Goal: Task Accomplishment & Management: Use online tool/utility

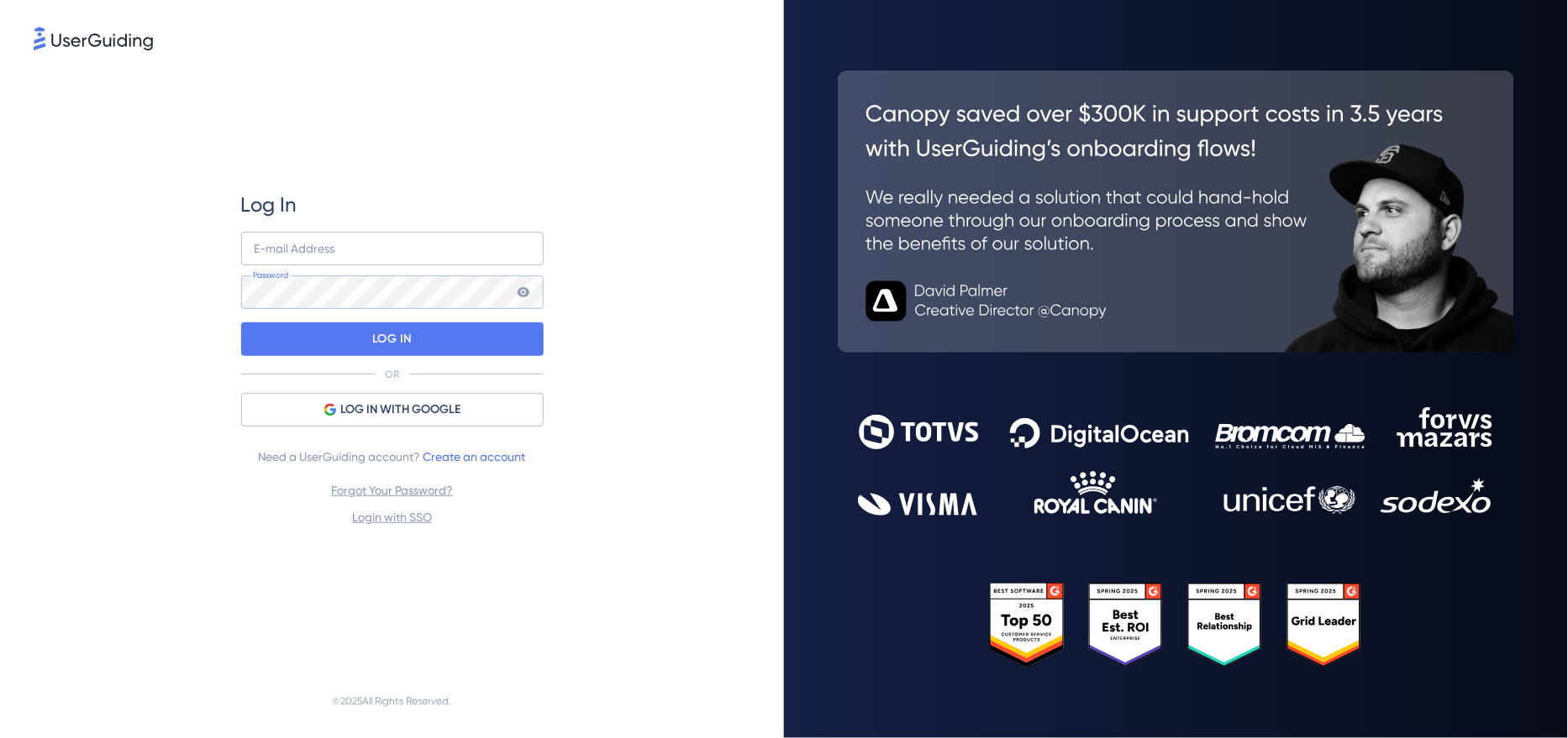
click at [322, 227] on div "Log In E-mail Address Password LOG IN OR LOG IN WITH GOOGLE Need a UserGuiding …" at bounding box center [392, 359] width 302 height 336
click at [316, 248] on input "email" at bounding box center [392, 249] width 302 height 34
type input "[EMAIL_ADDRESS][DOMAIN_NAME]"
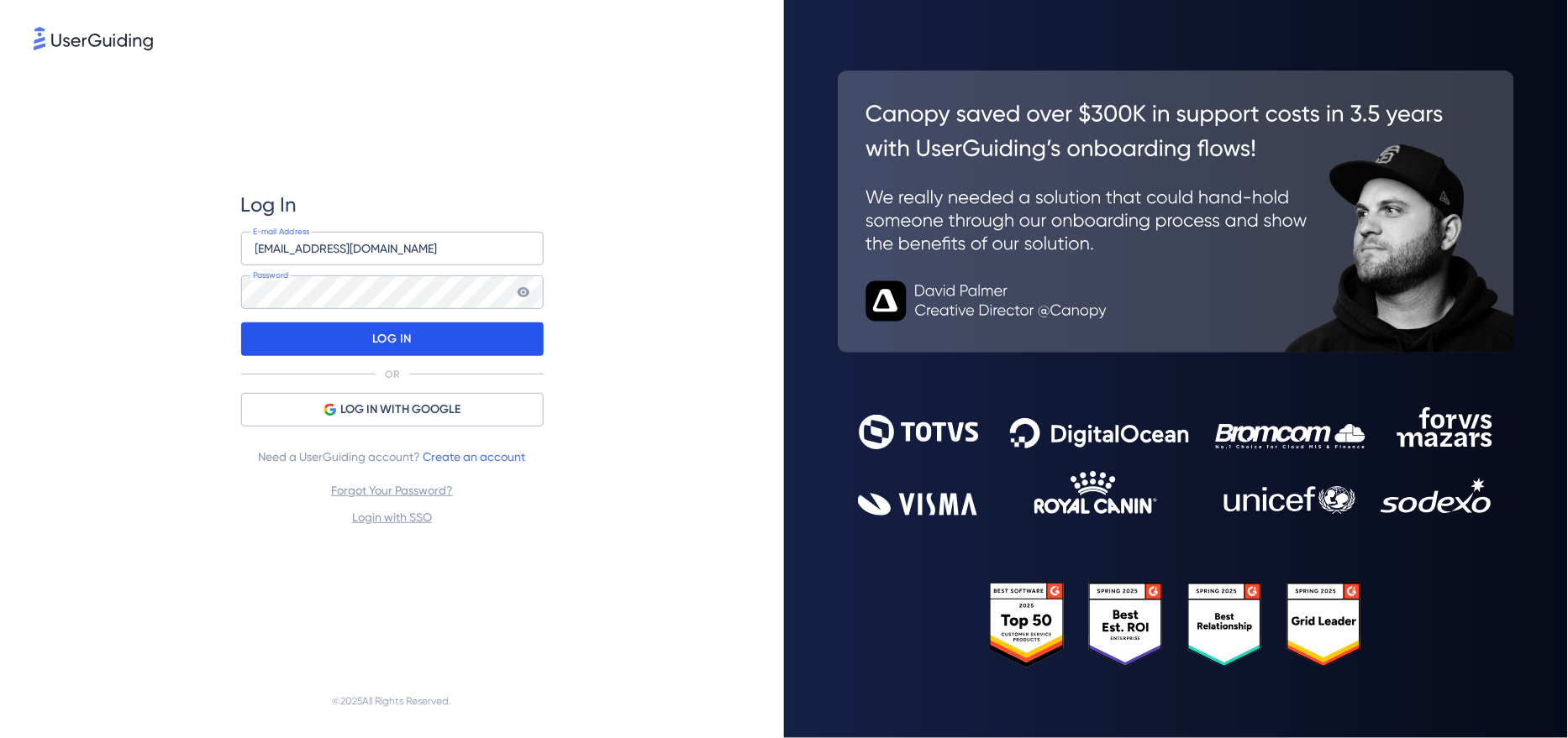
click at [323, 352] on div "LOG IN" at bounding box center [392, 339] width 302 height 34
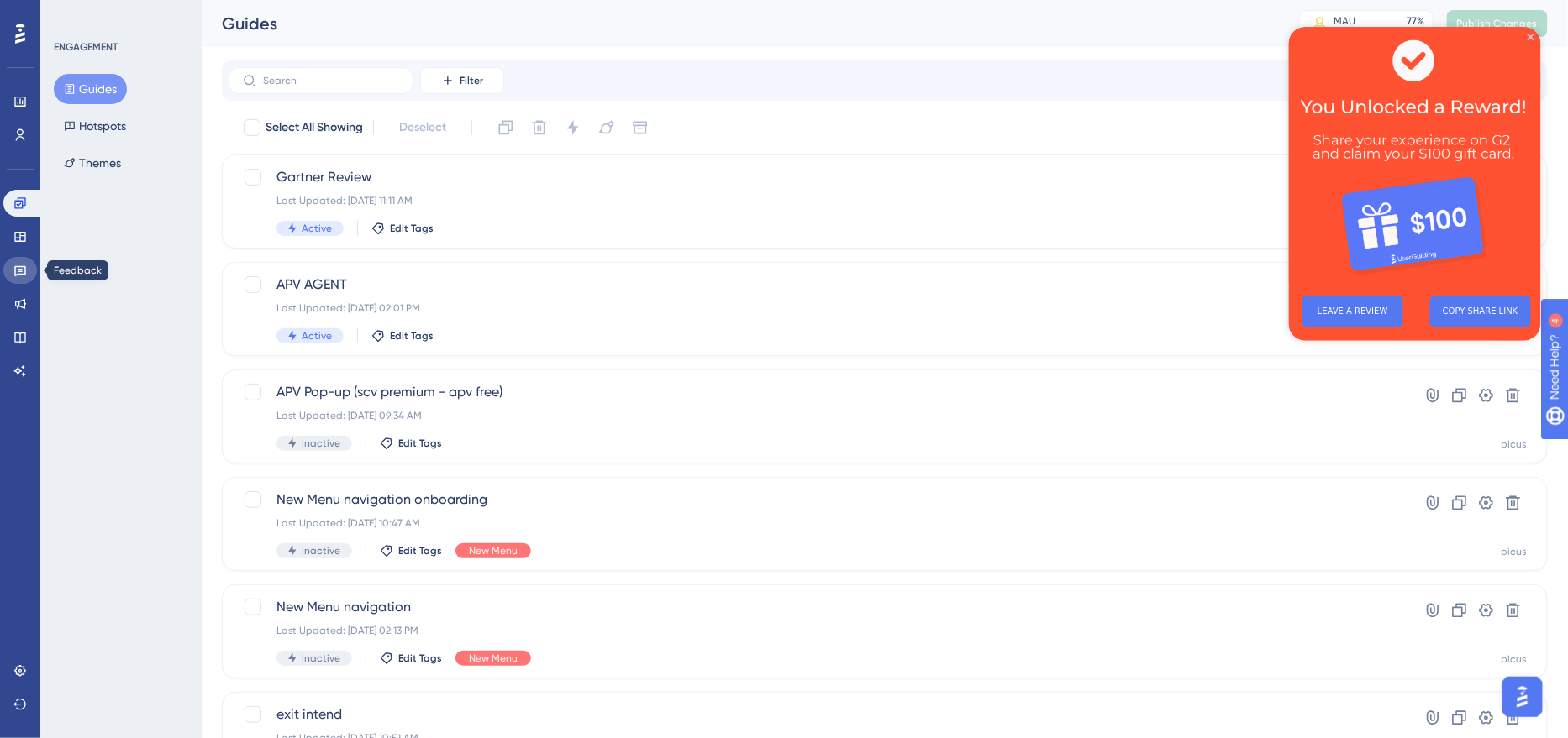
click at [23, 267] on icon at bounding box center [20, 272] width 12 height 11
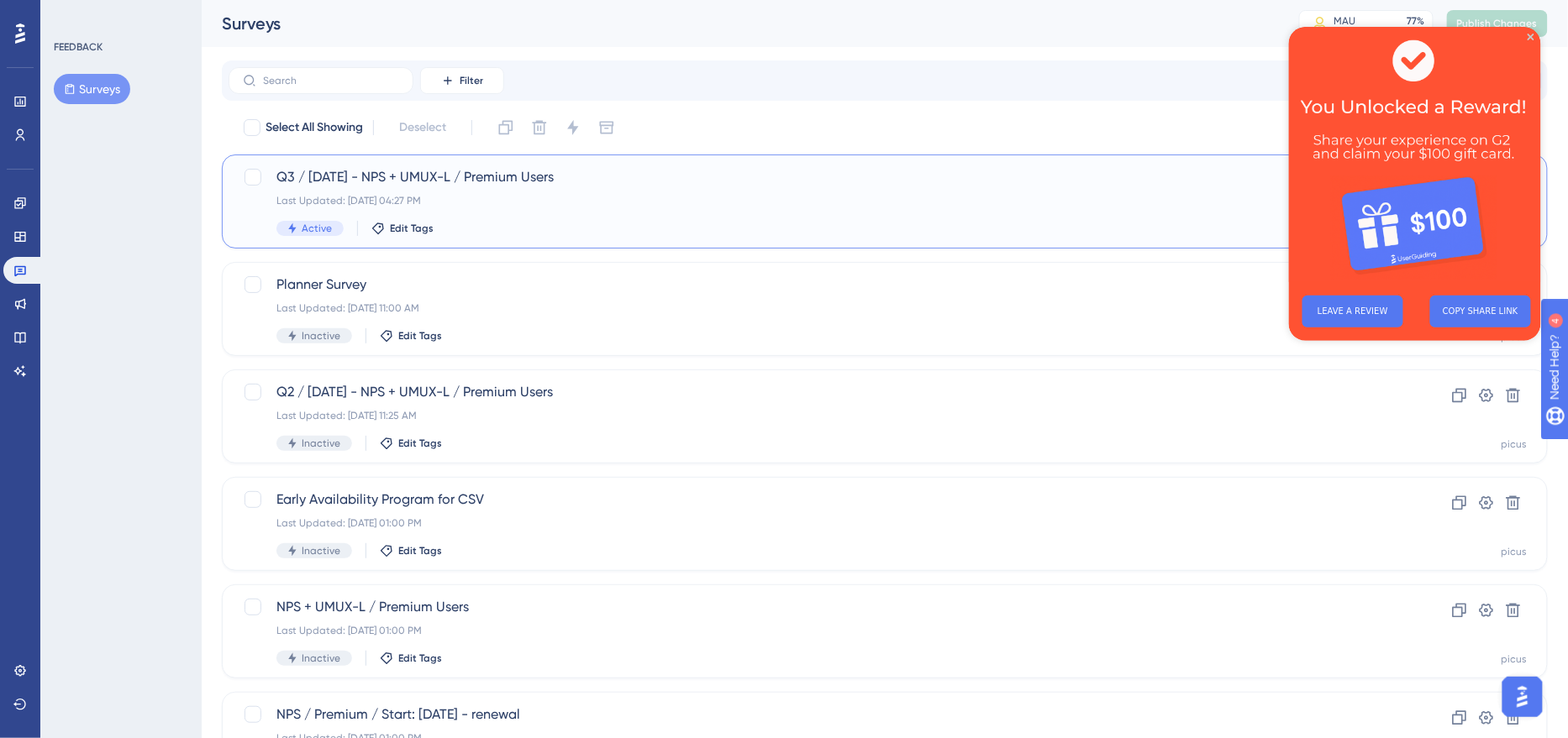
click at [605, 192] on div "Q3 / [DATE] - NPS + UMUX-L / Premium Users Last Updated: [DATE] 04:27 PM Active…" at bounding box center [818, 202] width 1082 height 69
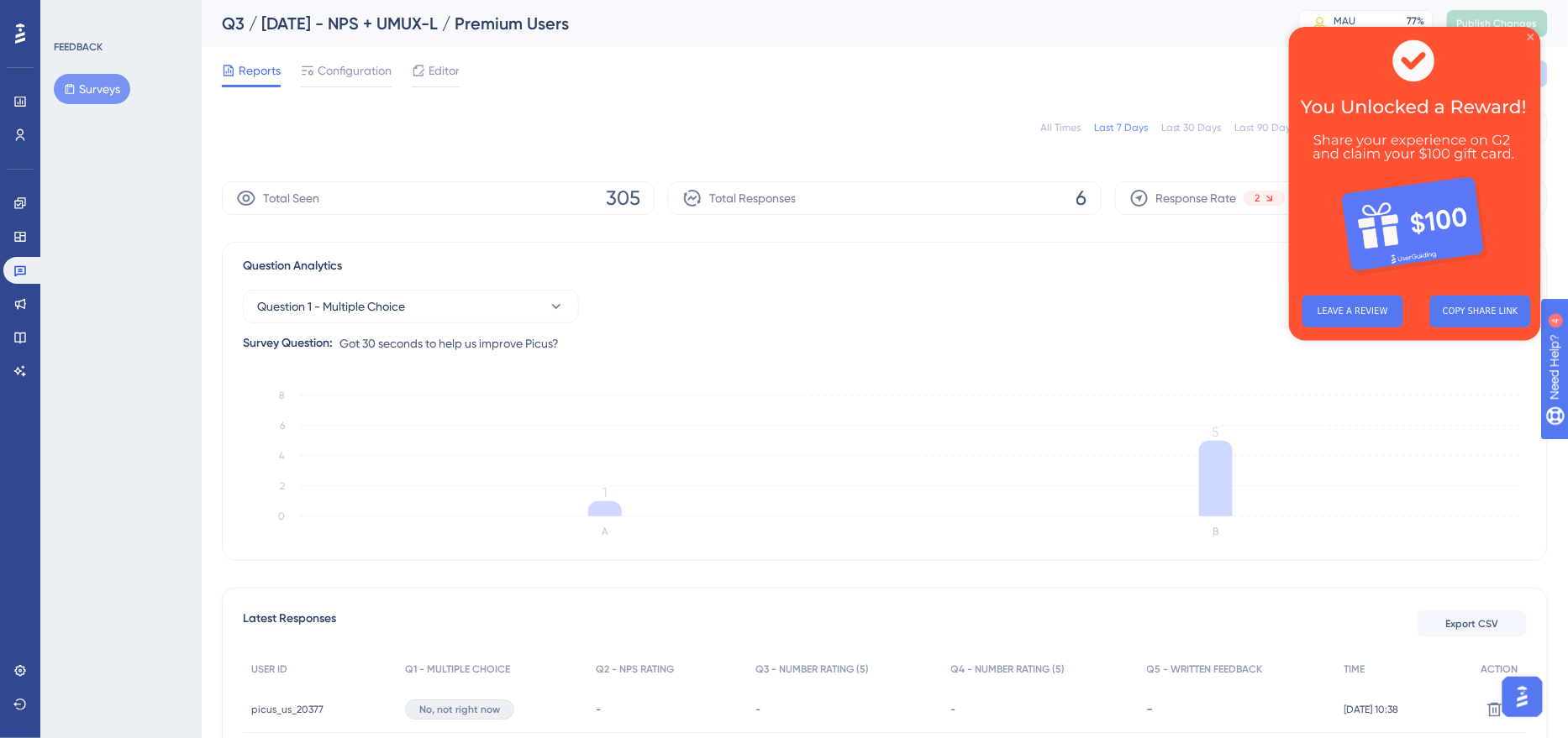
click at [1530, 37] on icon "Close Preview" at bounding box center [1530, 36] width 7 height 7
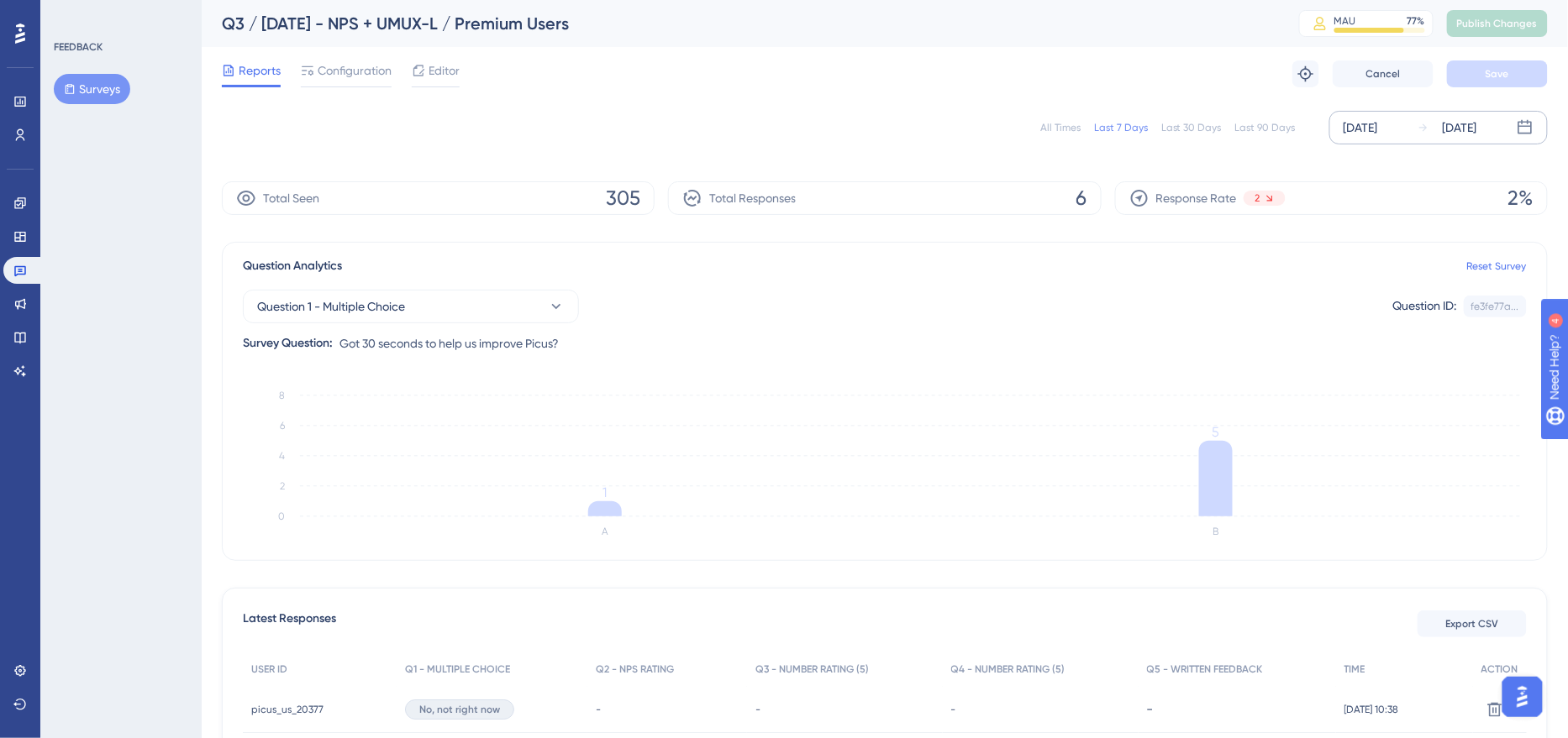
click at [1364, 128] on div "[DATE]" at bounding box center [1360, 127] width 35 height 20
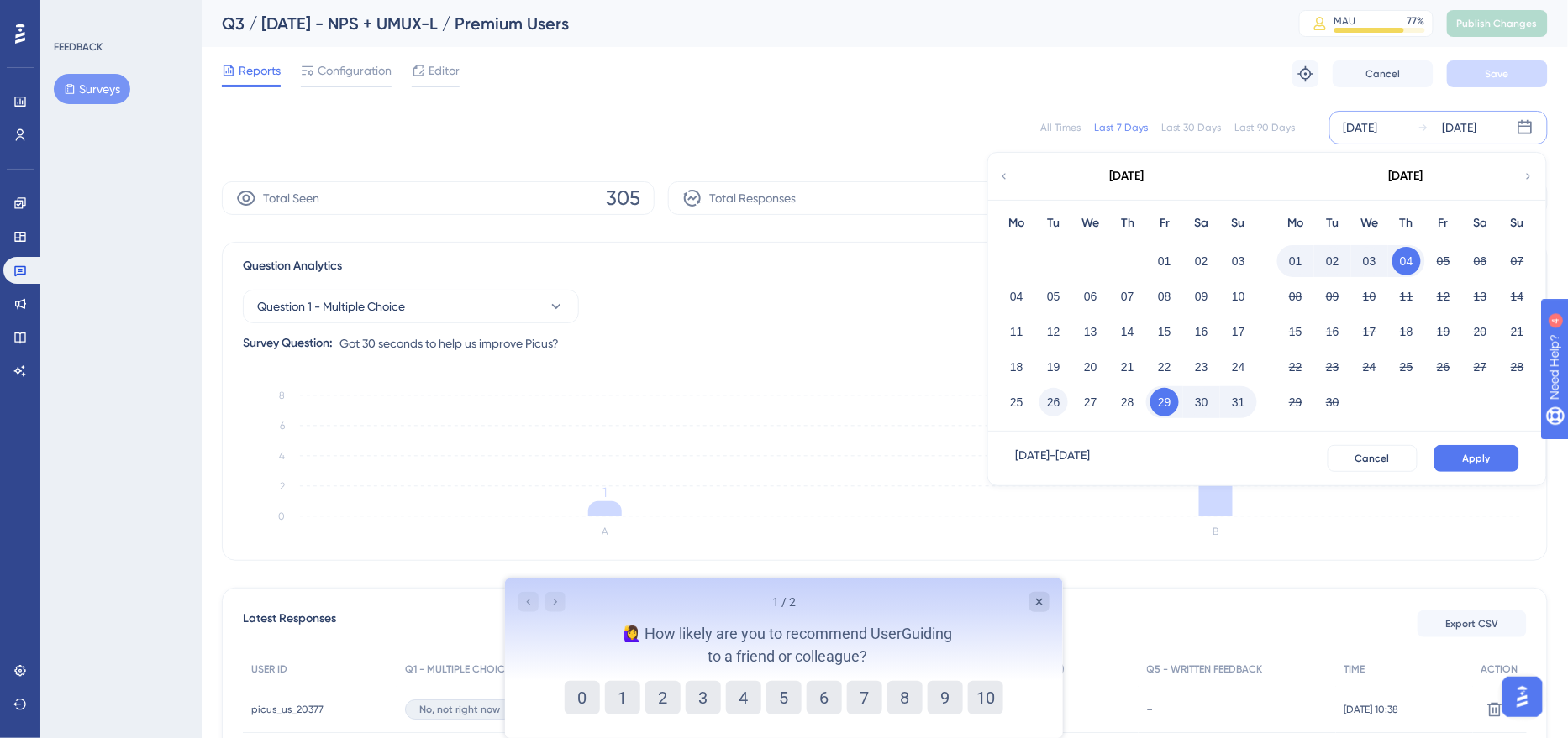
click at [1057, 406] on button "26" at bounding box center [1054, 402] width 29 height 29
click at [1478, 452] on span "Apply" at bounding box center [1476, 459] width 28 height 13
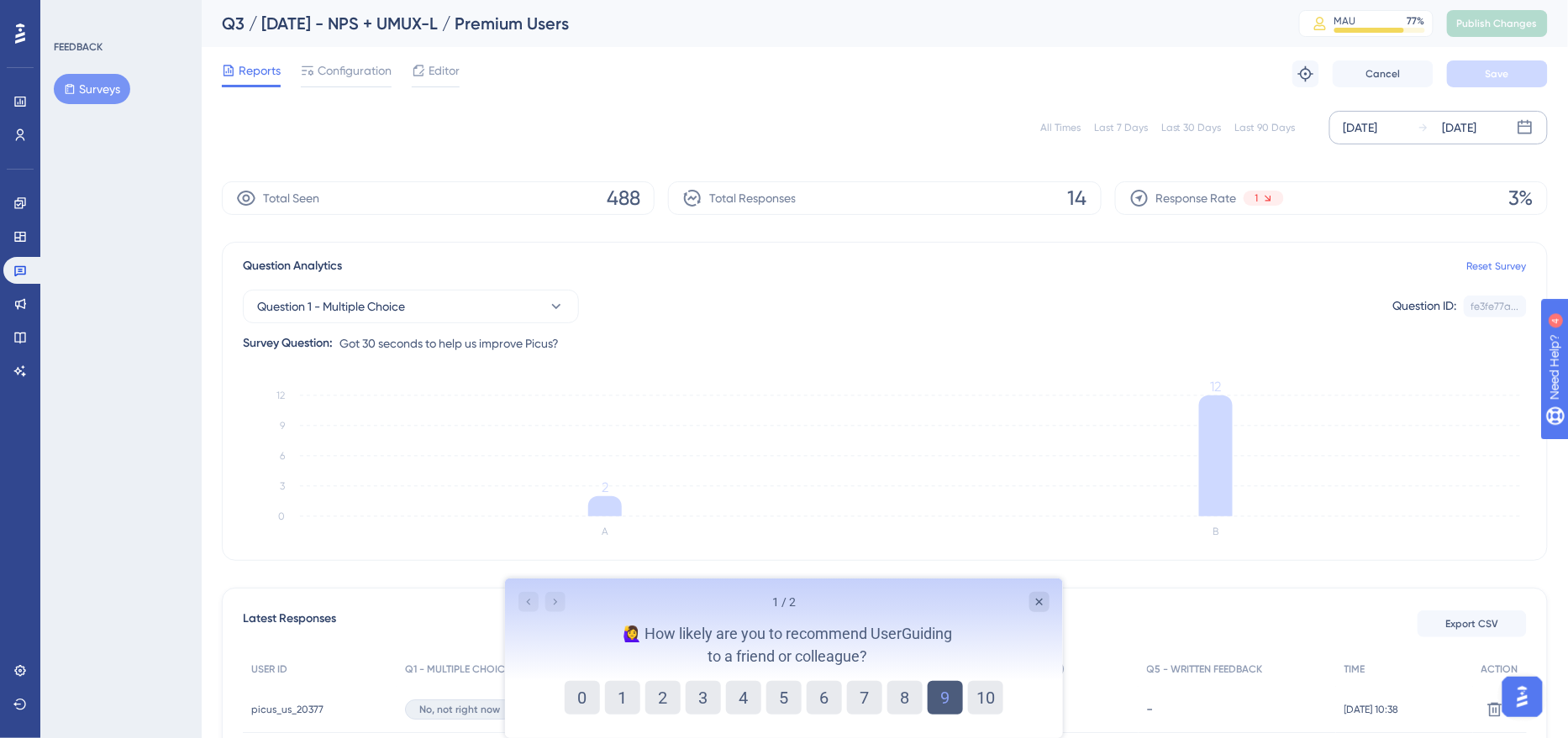
click at [933, 696] on button "9" at bounding box center [944, 698] width 35 height 34
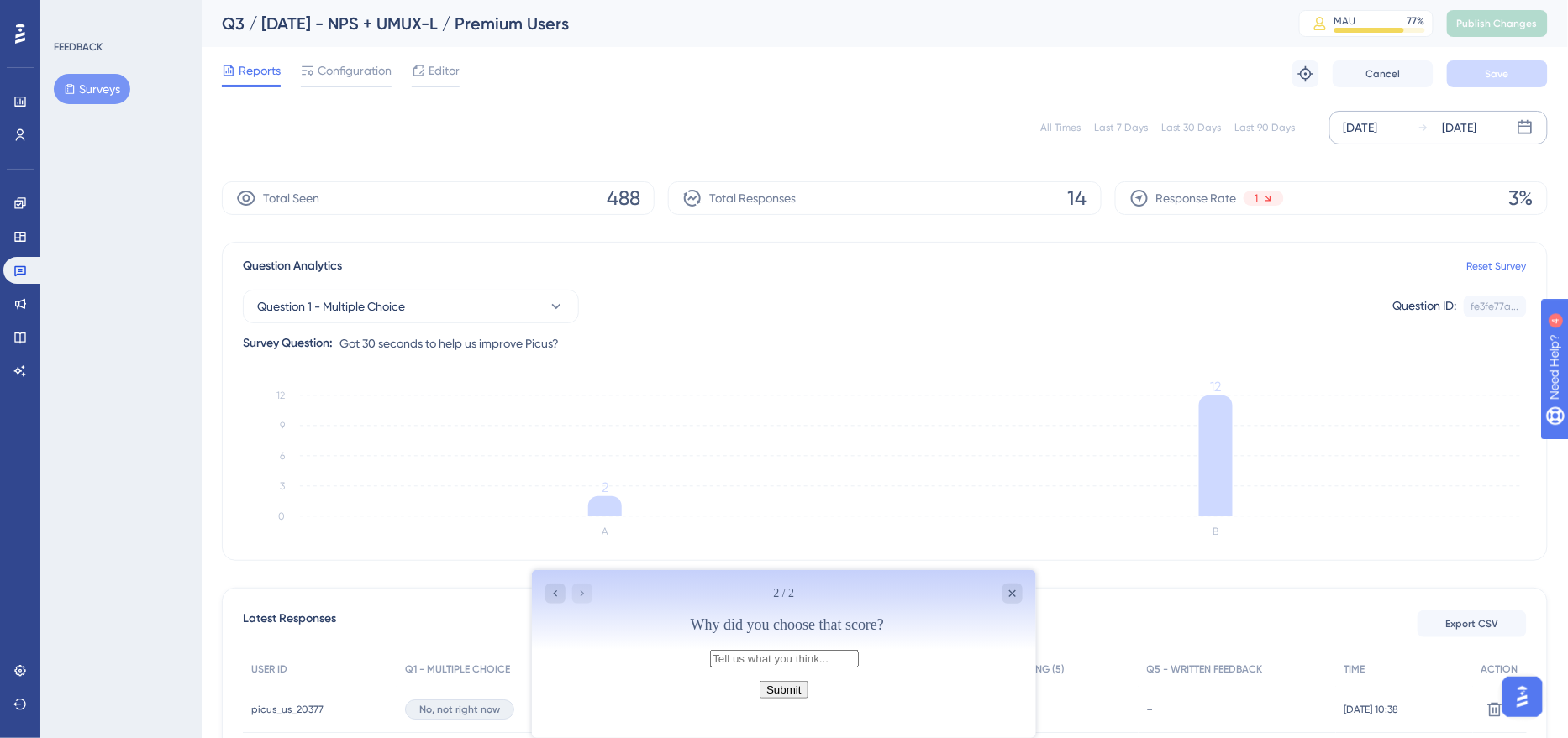
click at [858, 667] on input "text" at bounding box center [783, 658] width 149 height 18
click at [1013, 589] on icon "Close survey" at bounding box center [1012, 593] width 14 height 13
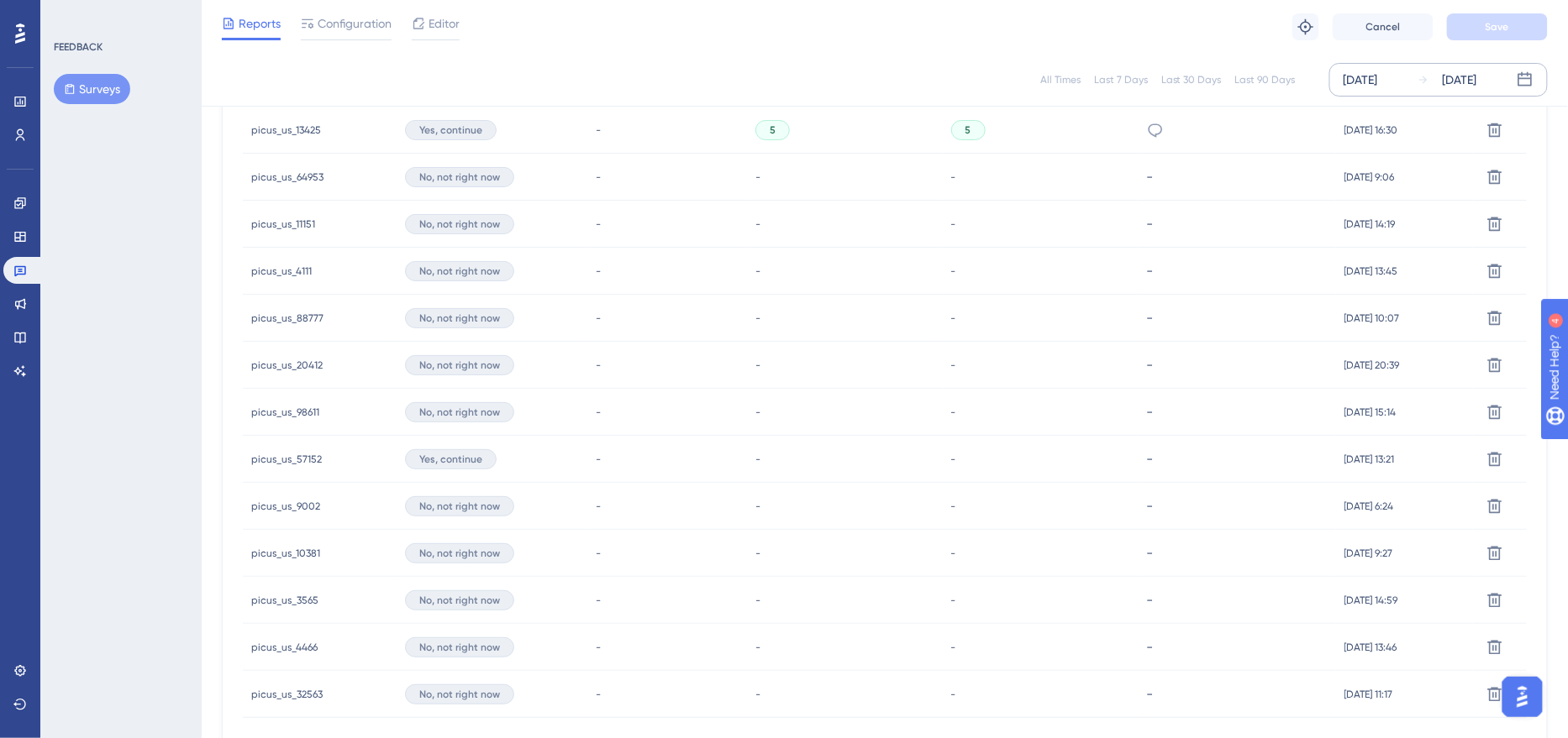
scroll to position [461, 0]
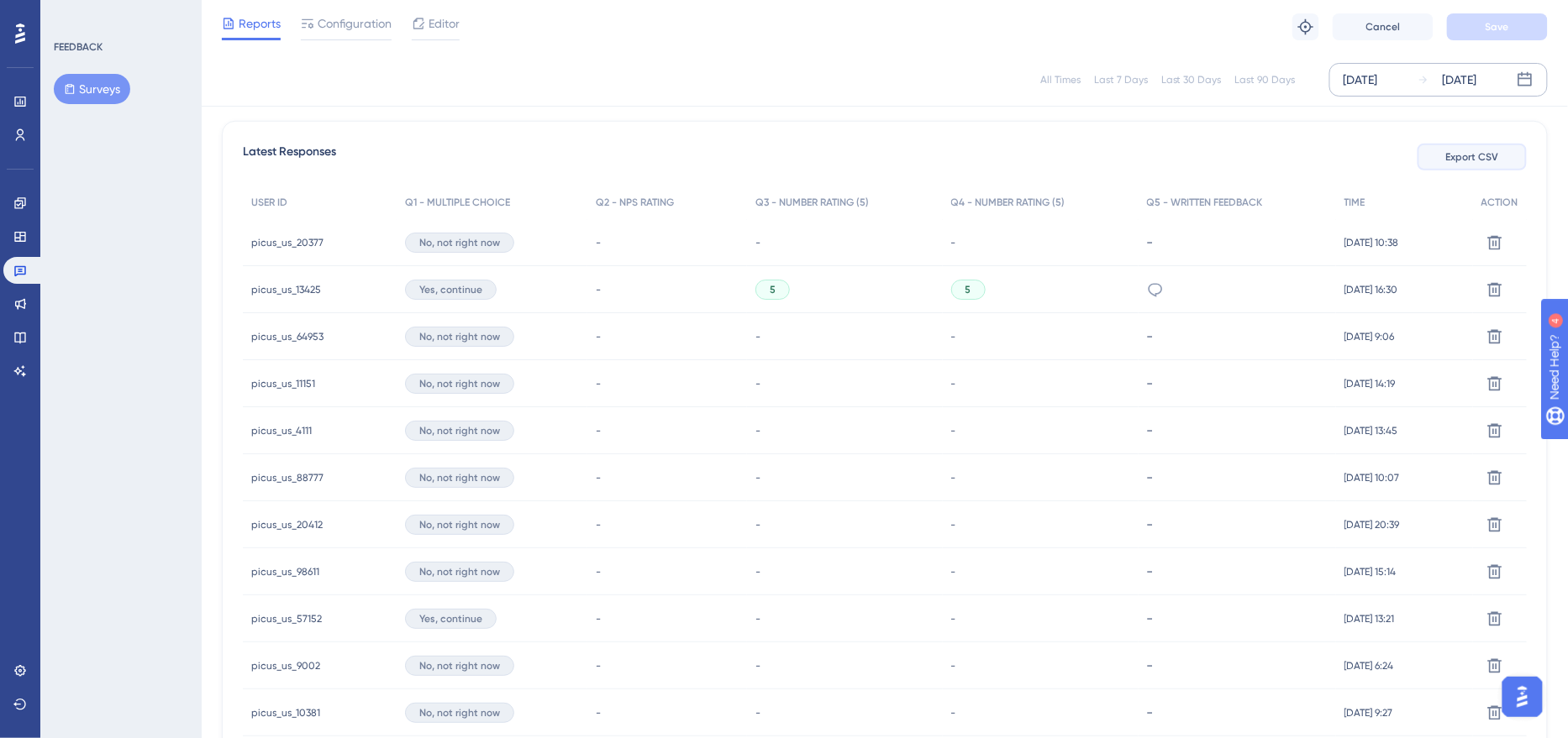
click at [1464, 157] on span "Export CSV" at bounding box center [1473, 157] width 53 height 13
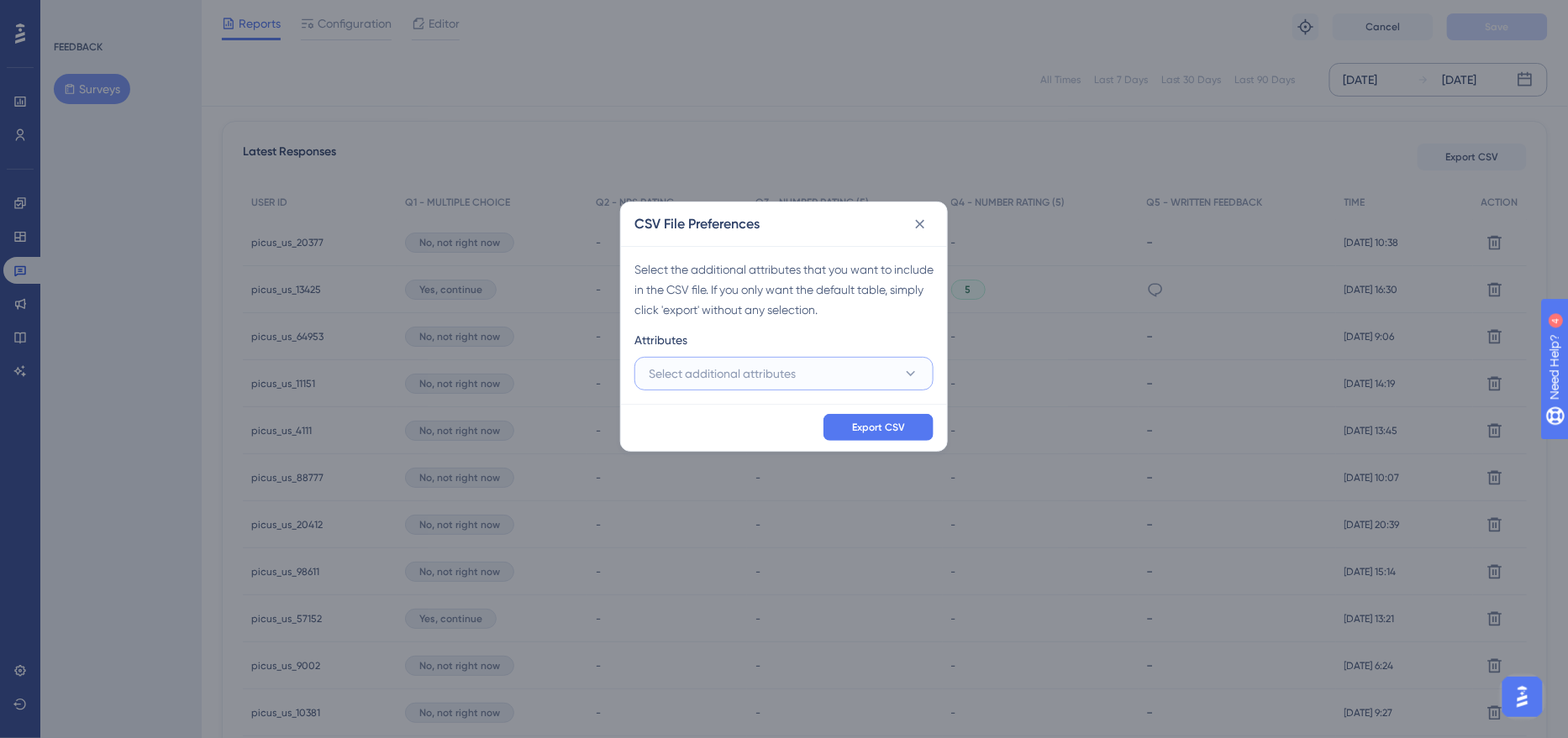
click at [811, 375] on button "Select additional attributes" at bounding box center [784, 374] width 299 height 34
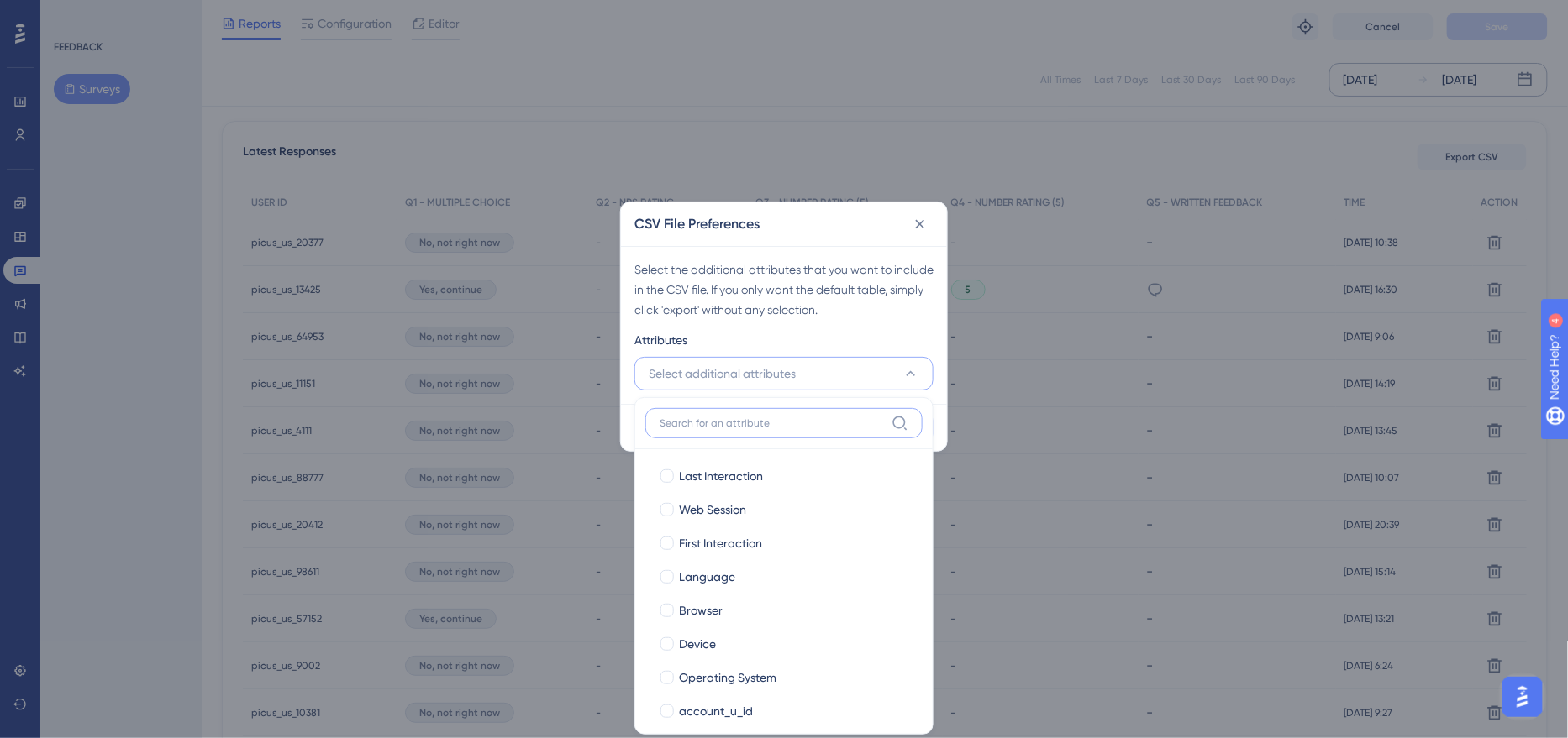
scroll to position [468, 0]
click at [767, 422] on input at bounding box center [772, 423] width 225 height 13
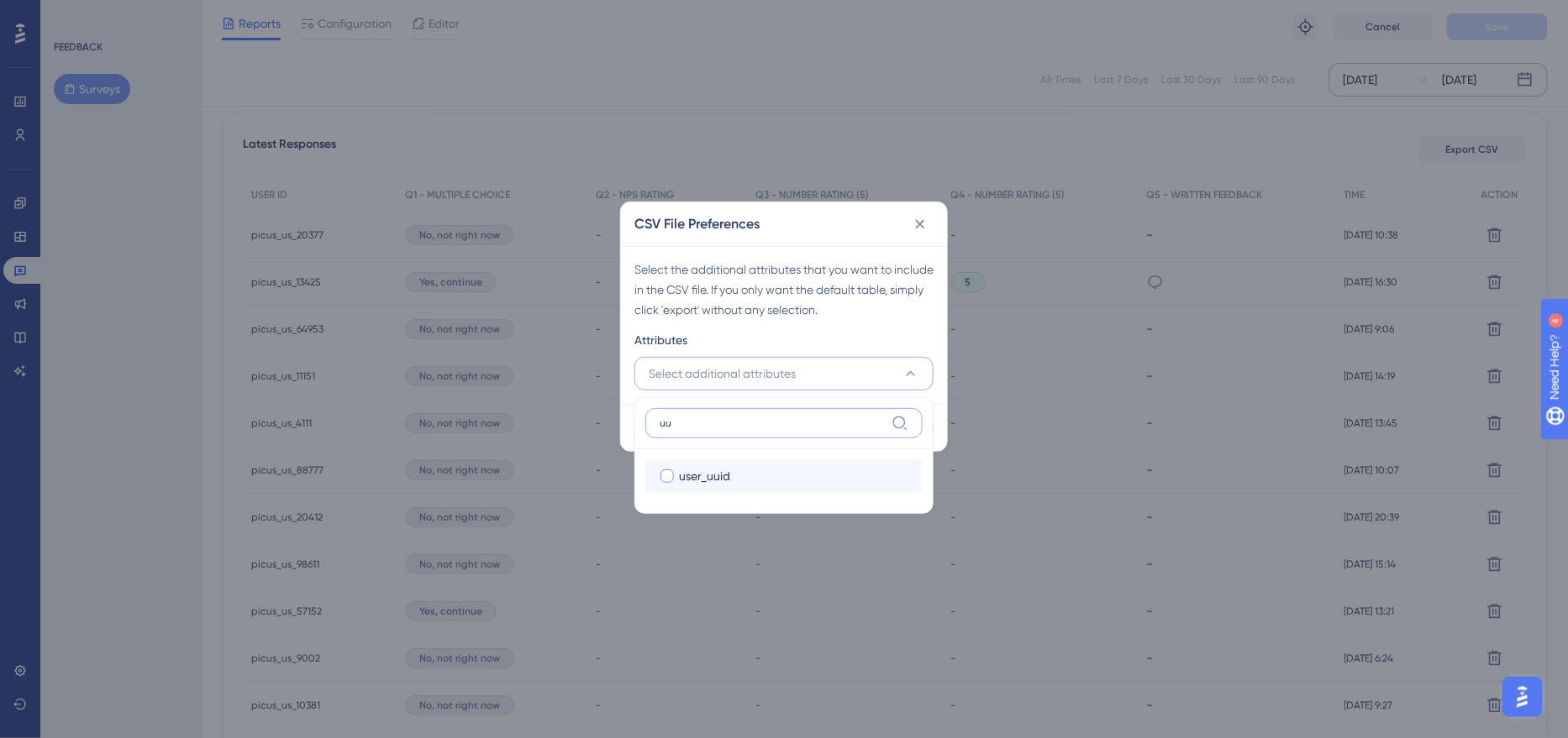
type input "uu"
click at [715, 470] on span "user_uuid" at bounding box center [705, 477] width 51 height 20
checkbox input "true"
click at [802, 346] on div "Attributes" at bounding box center [784, 343] width 299 height 27
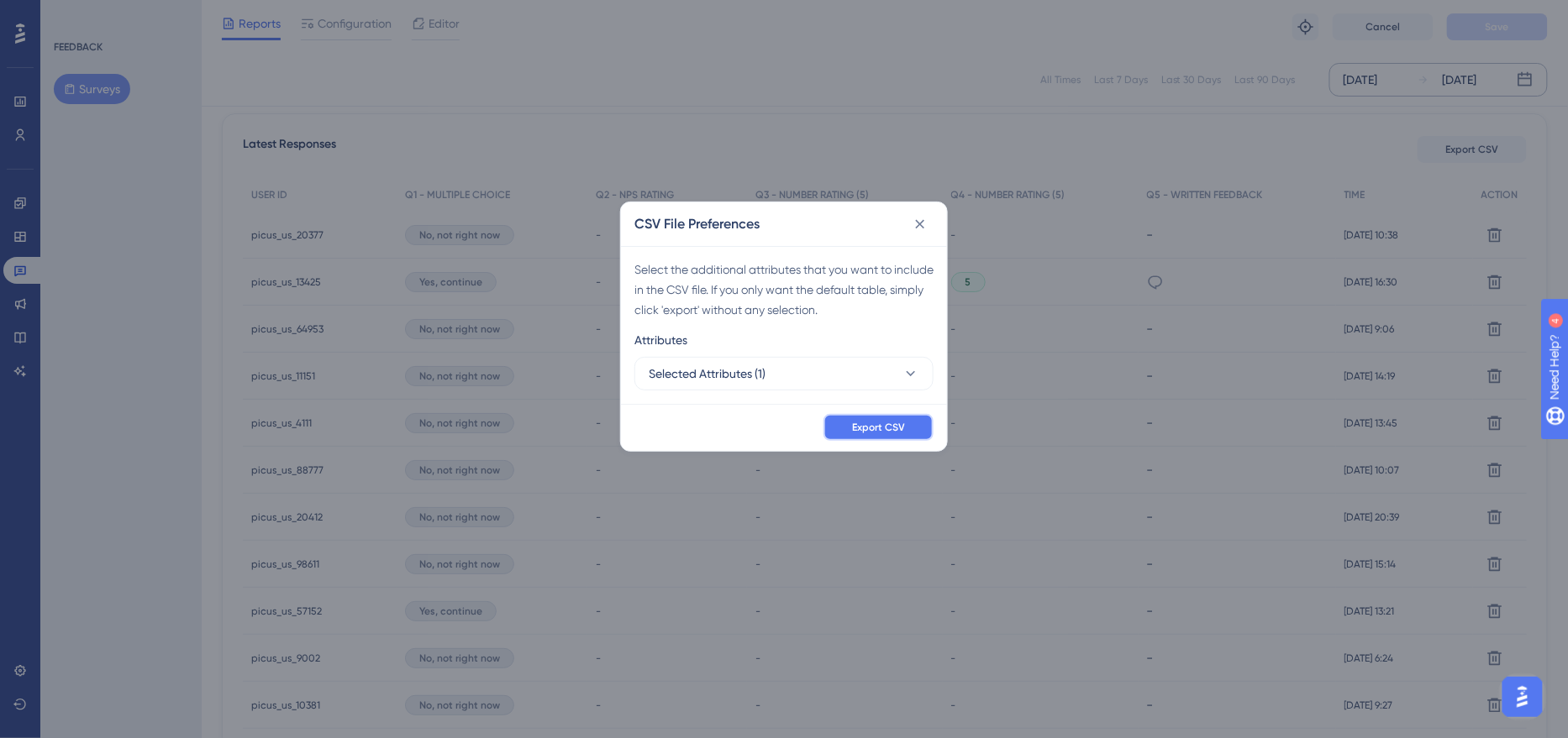
click at [889, 434] on button "Export CSV" at bounding box center [879, 428] width 110 height 27
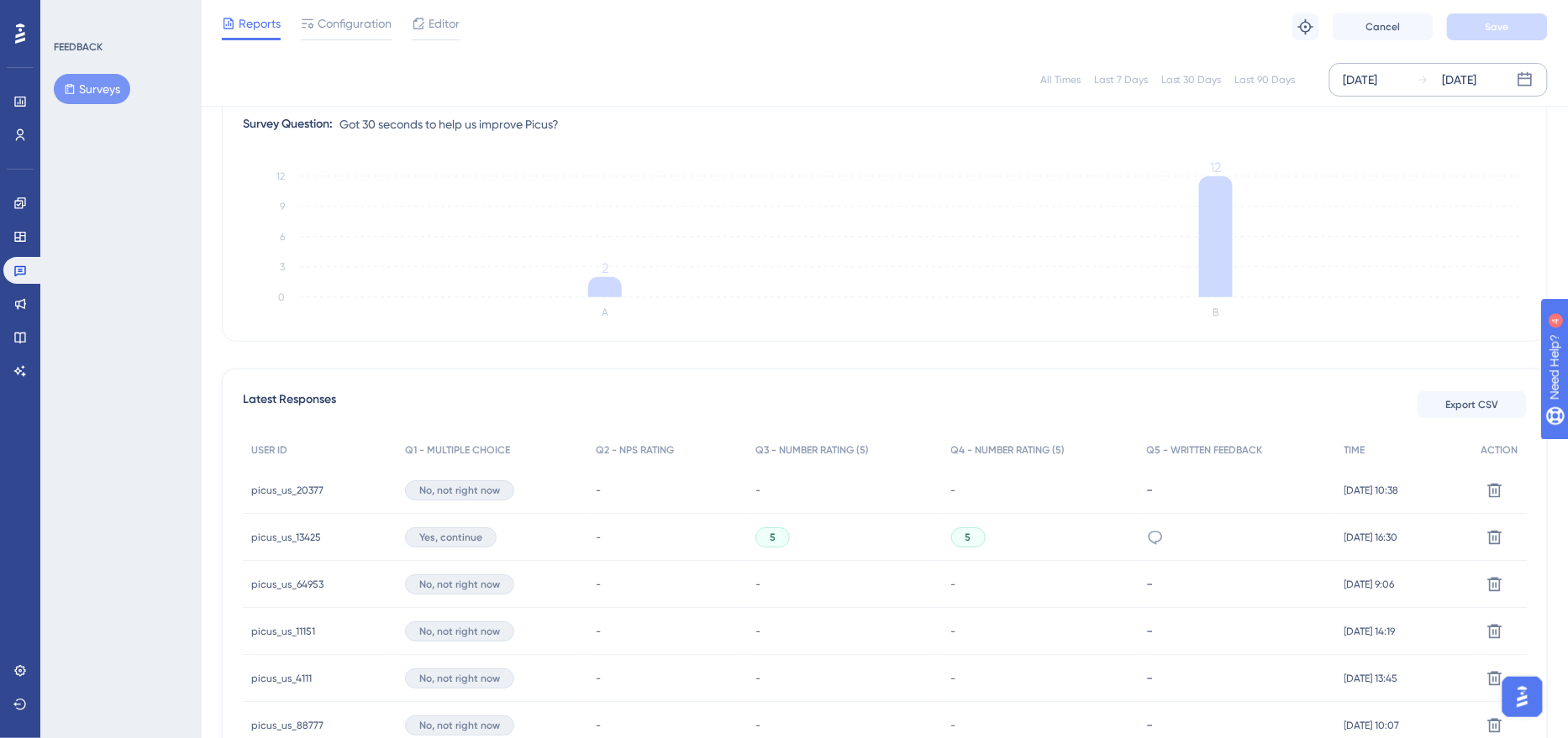
scroll to position [0, 0]
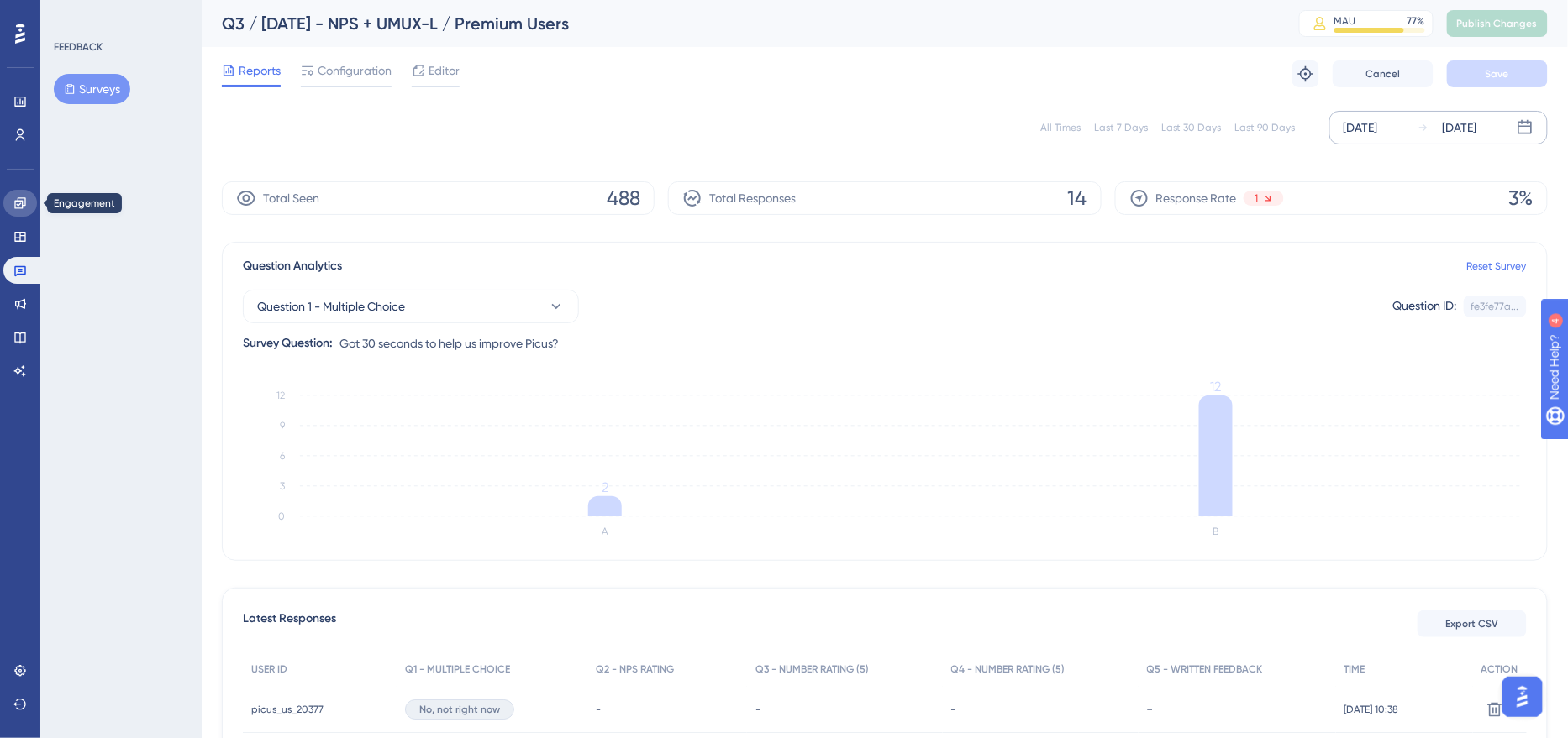
click at [9, 192] on link at bounding box center [20, 203] width 34 height 27
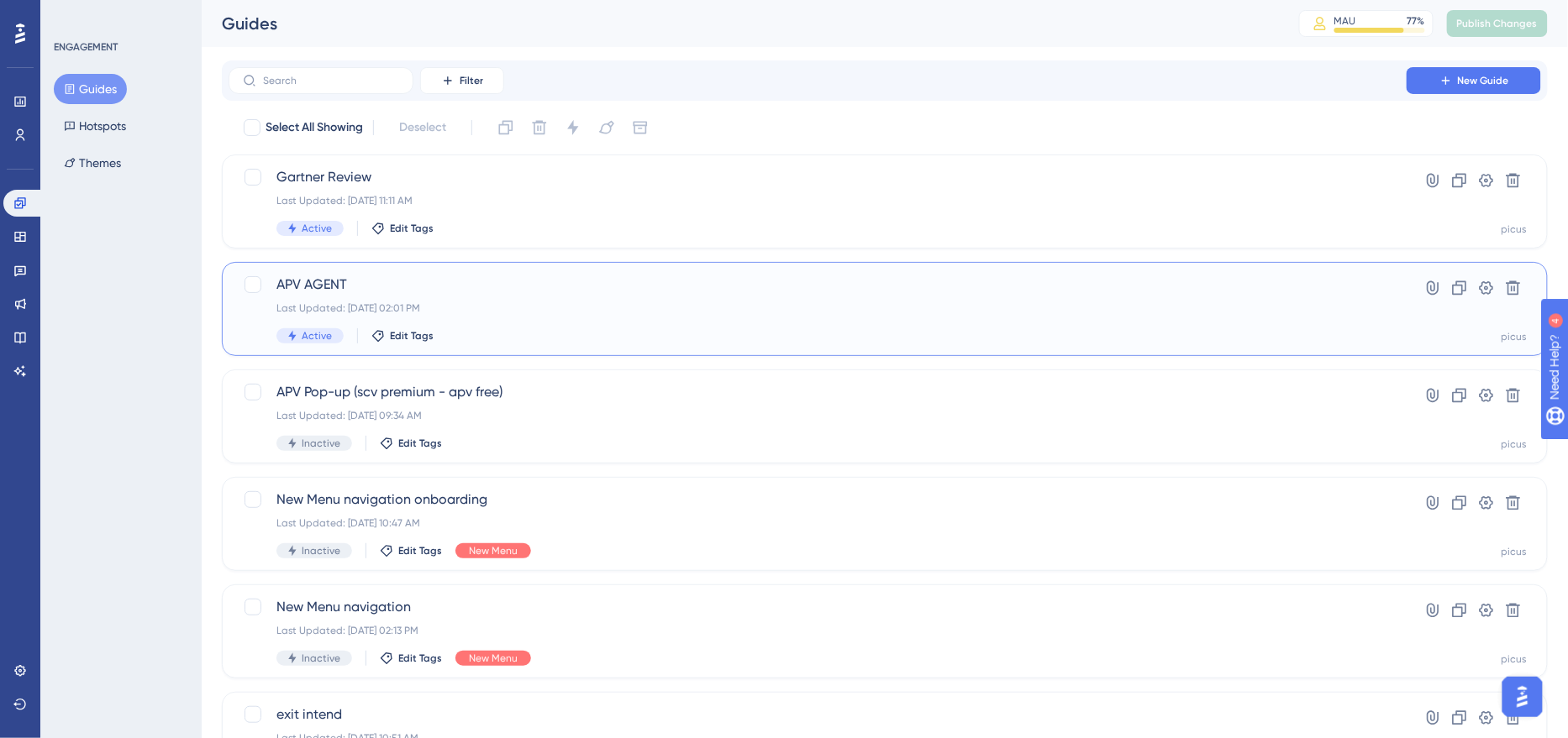
click at [533, 299] on div "APV AGENT Last Updated: [DATE] 02:01 PM Active Edit Tags" at bounding box center [818, 310] width 1082 height 69
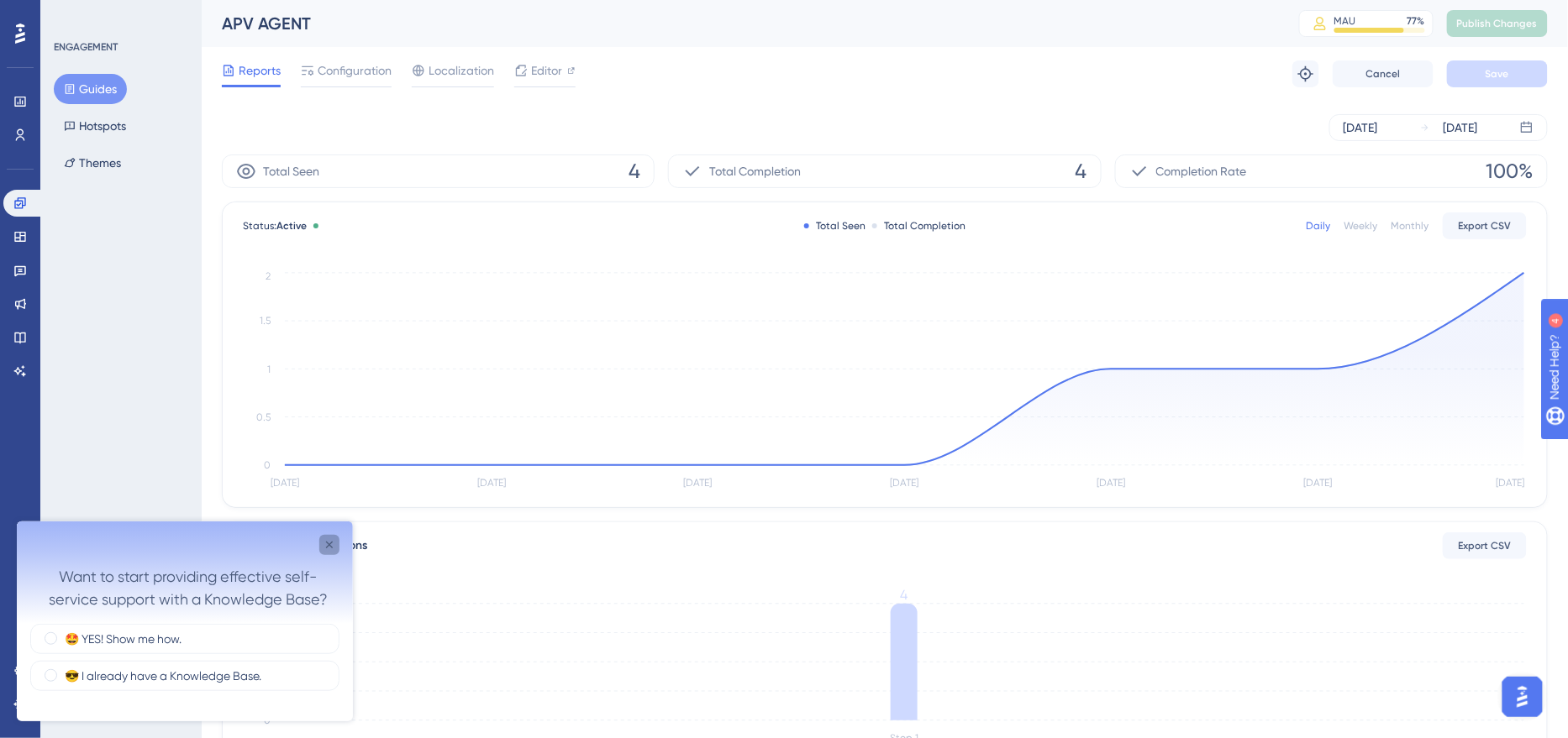
click at [332, 543] on icon "Close survey" at bounding box center [329, 544] width 14 height 13
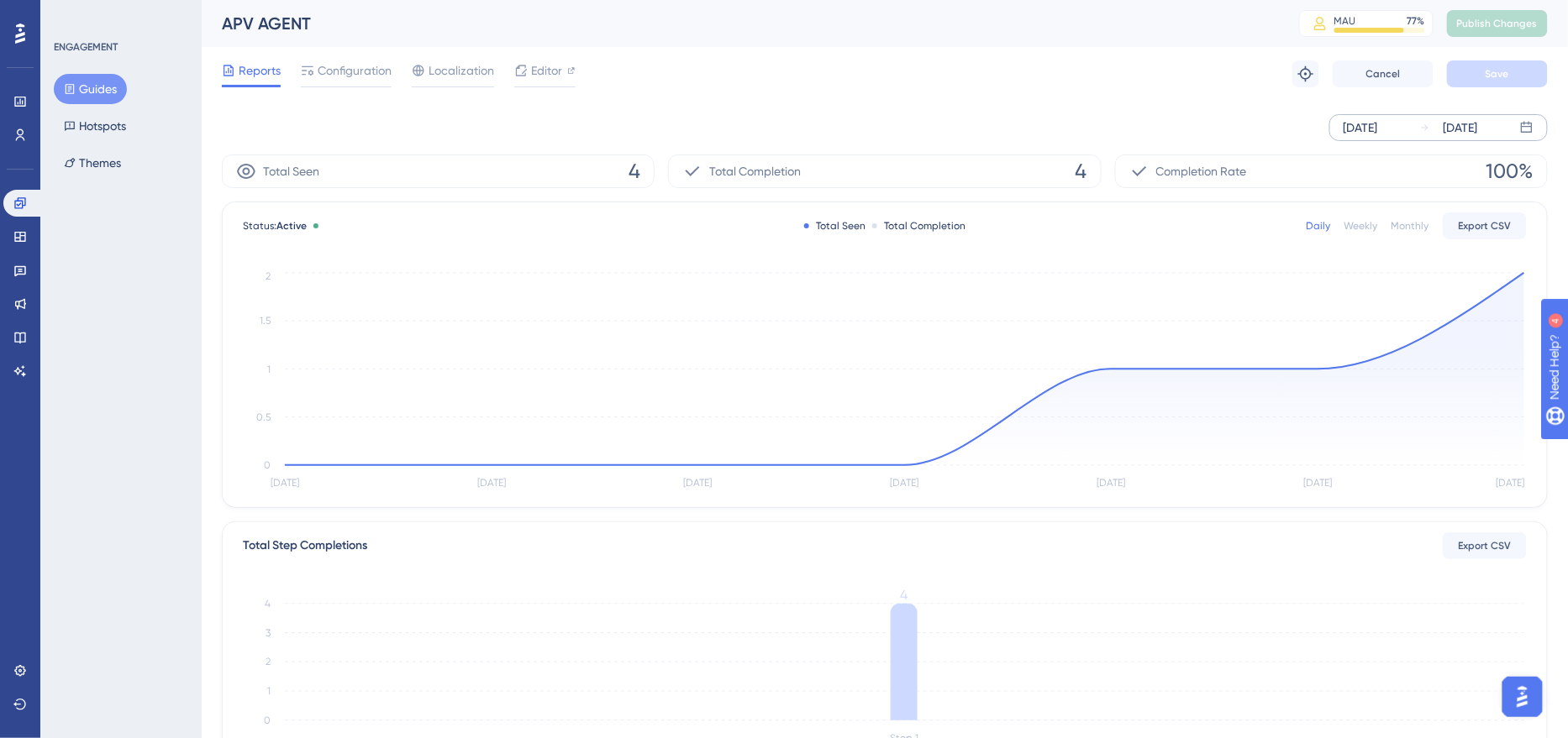
click at [1364, 132] on div "[DATE]" at bounding box center [1360, 127] width 35 height 20
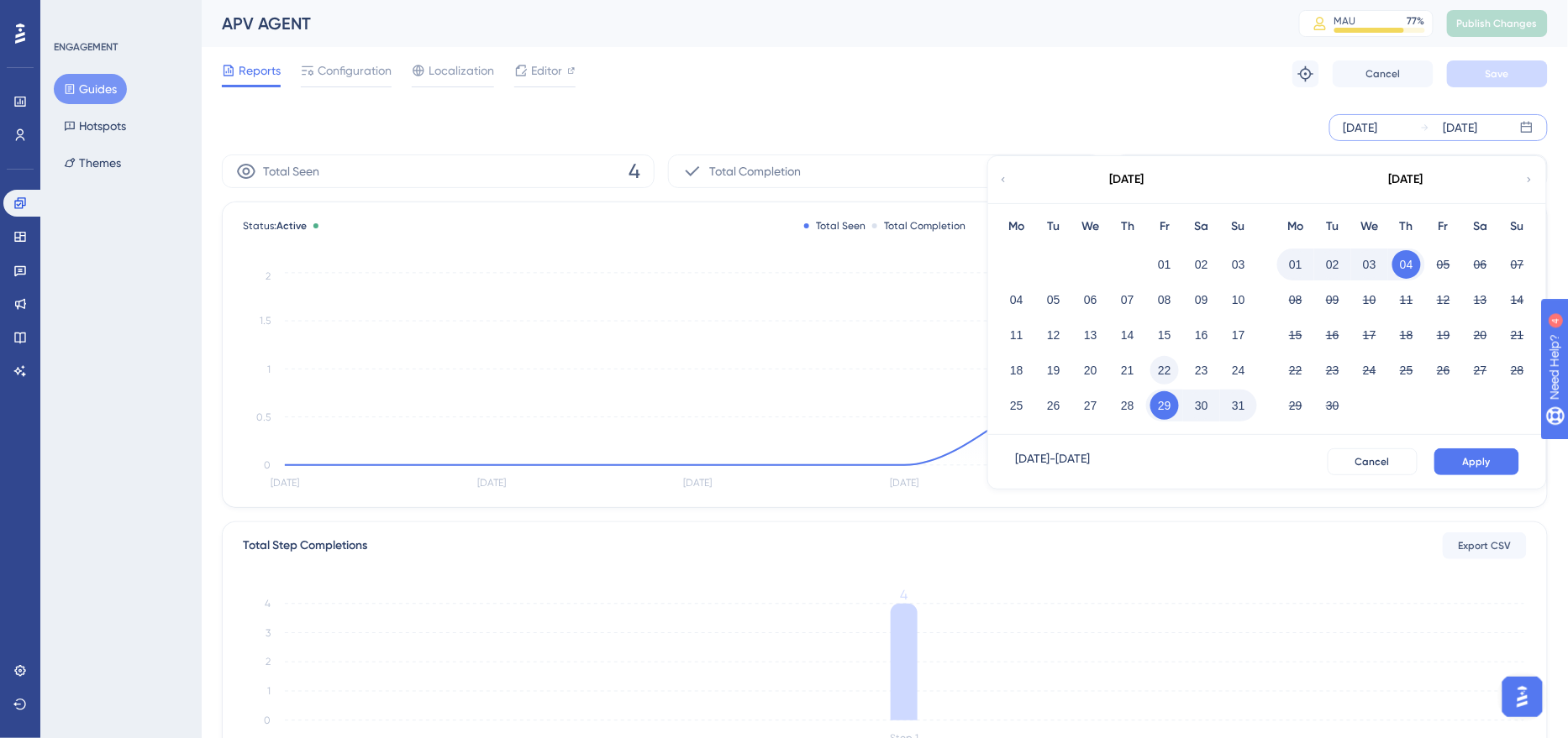
click at [1168, 366] on button "22" at bounding box center [1165, 370] width 29 height 29
click at [1478, 462] on span "Apply" at bounding box center [1476, 462] width 28 height 13
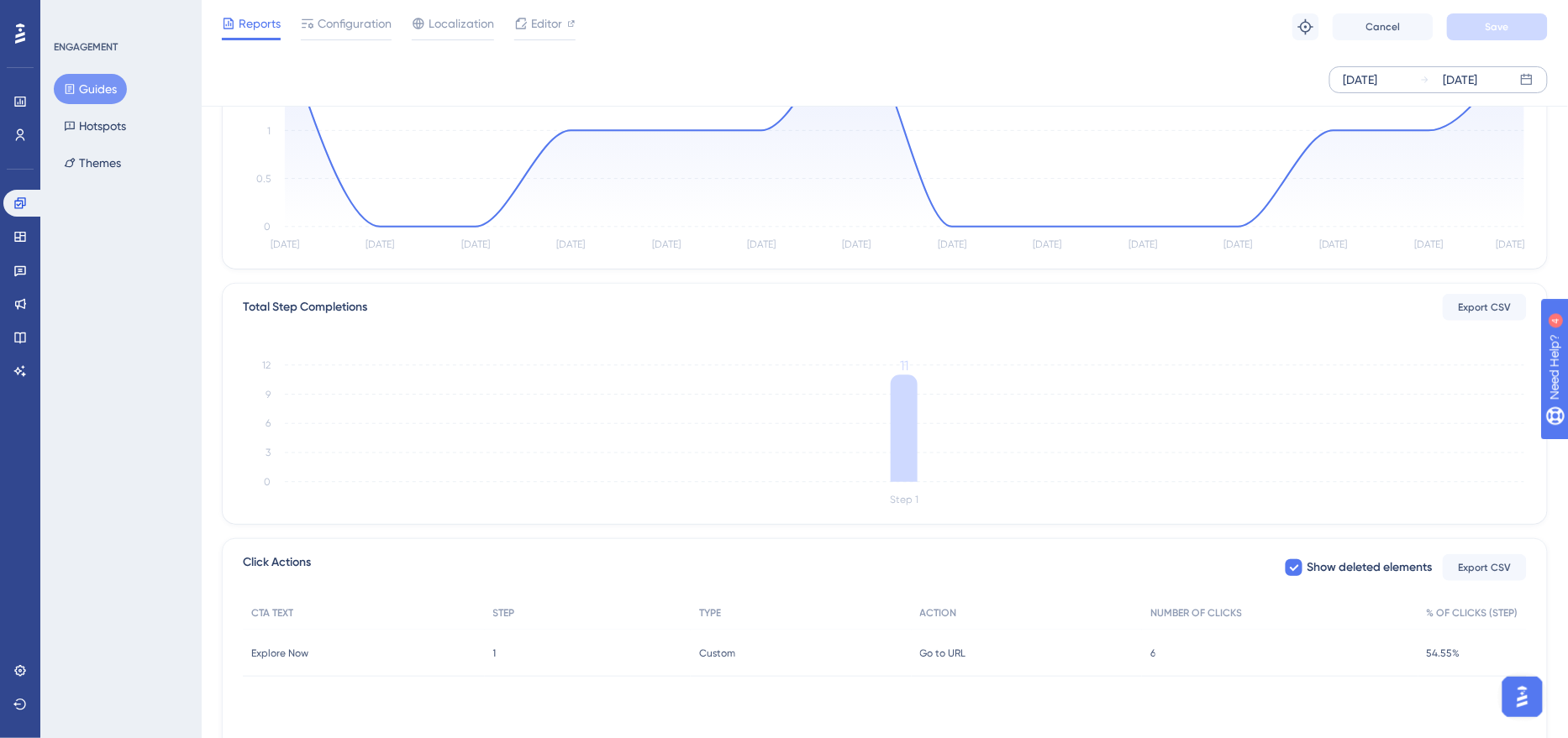
scroll to position [325, 0]
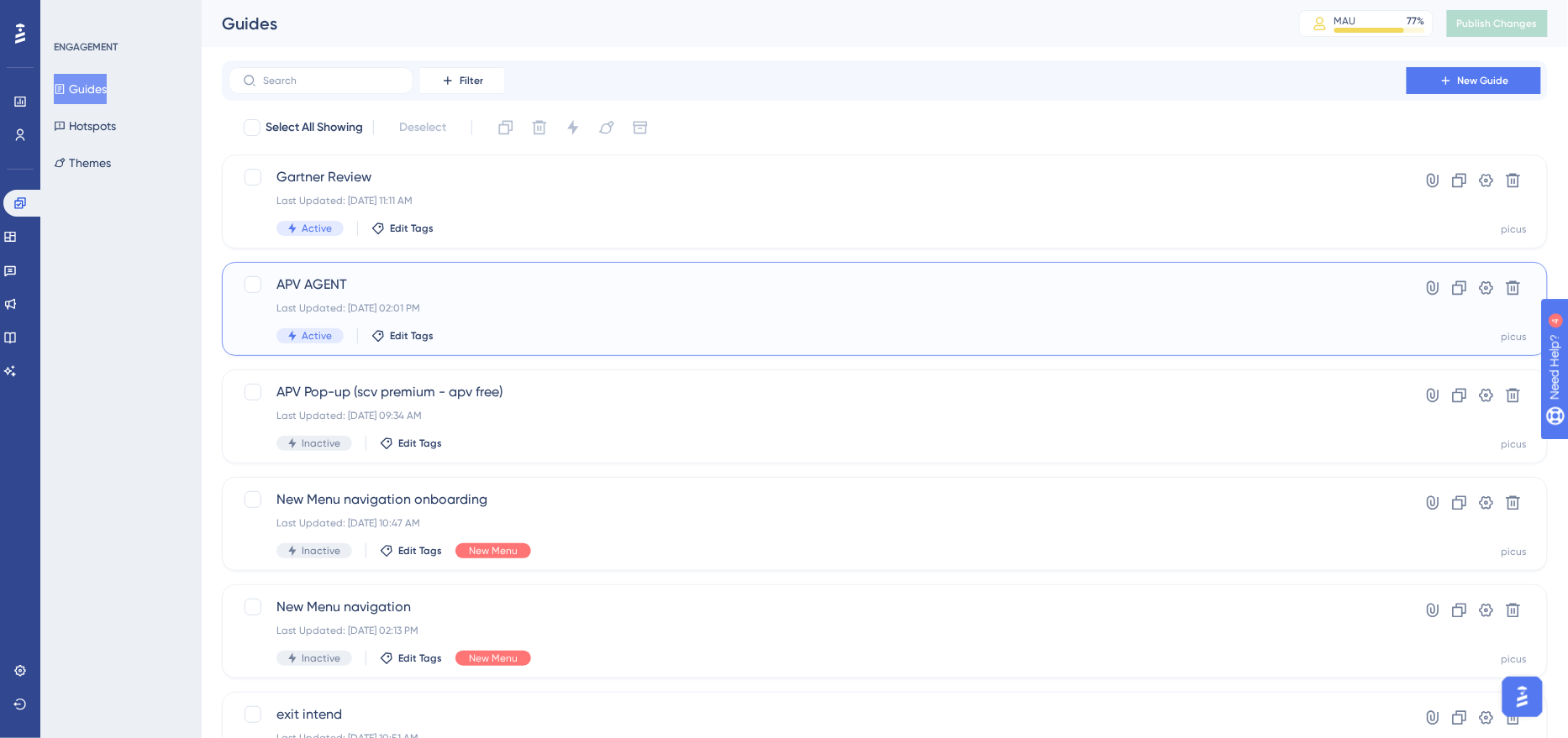
click at [461, 314] on div "Last Updated: [DATE] 02:01 PM" at bounding box center [818, 308] width 1082 height 13
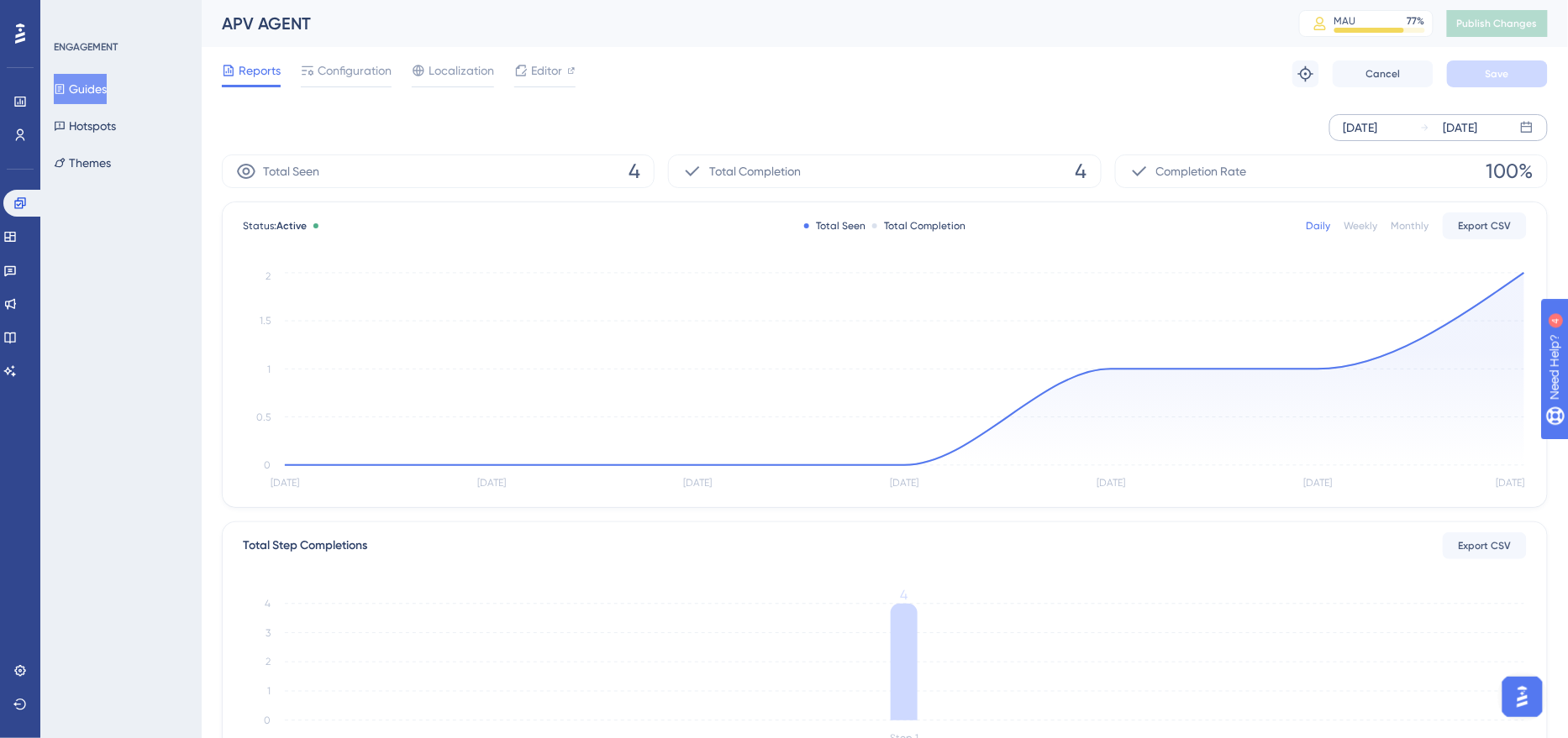
click at [1378, 132] on div "[DATE]" at bounding box center [1360, 127] width 35 height 20
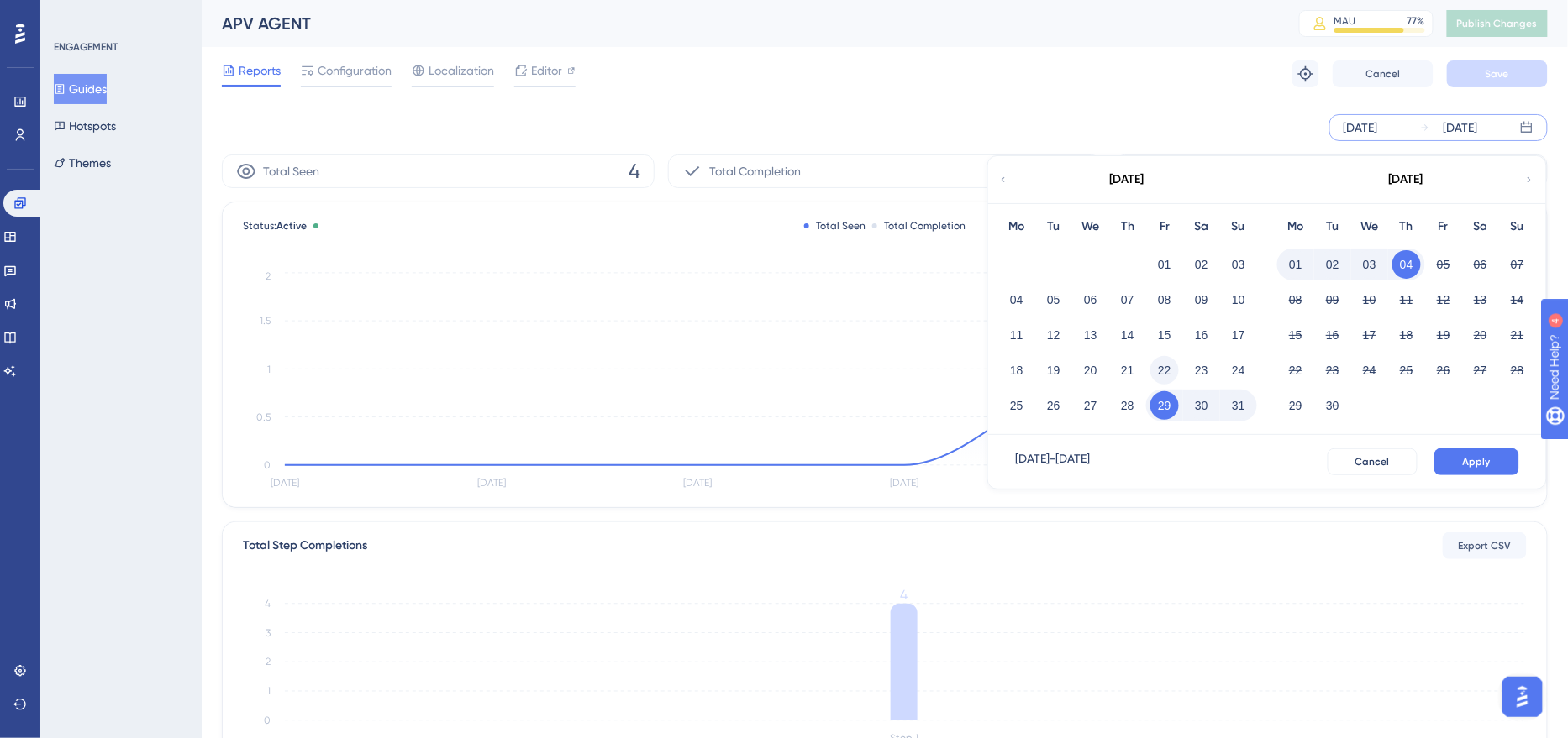
click at [1175, 368] on button "22" at bounding box center [1165, 370] width 29 height 29
click at [1503, 459] on button "Apply" at bounding box center [1477, 462] width 85 height 27
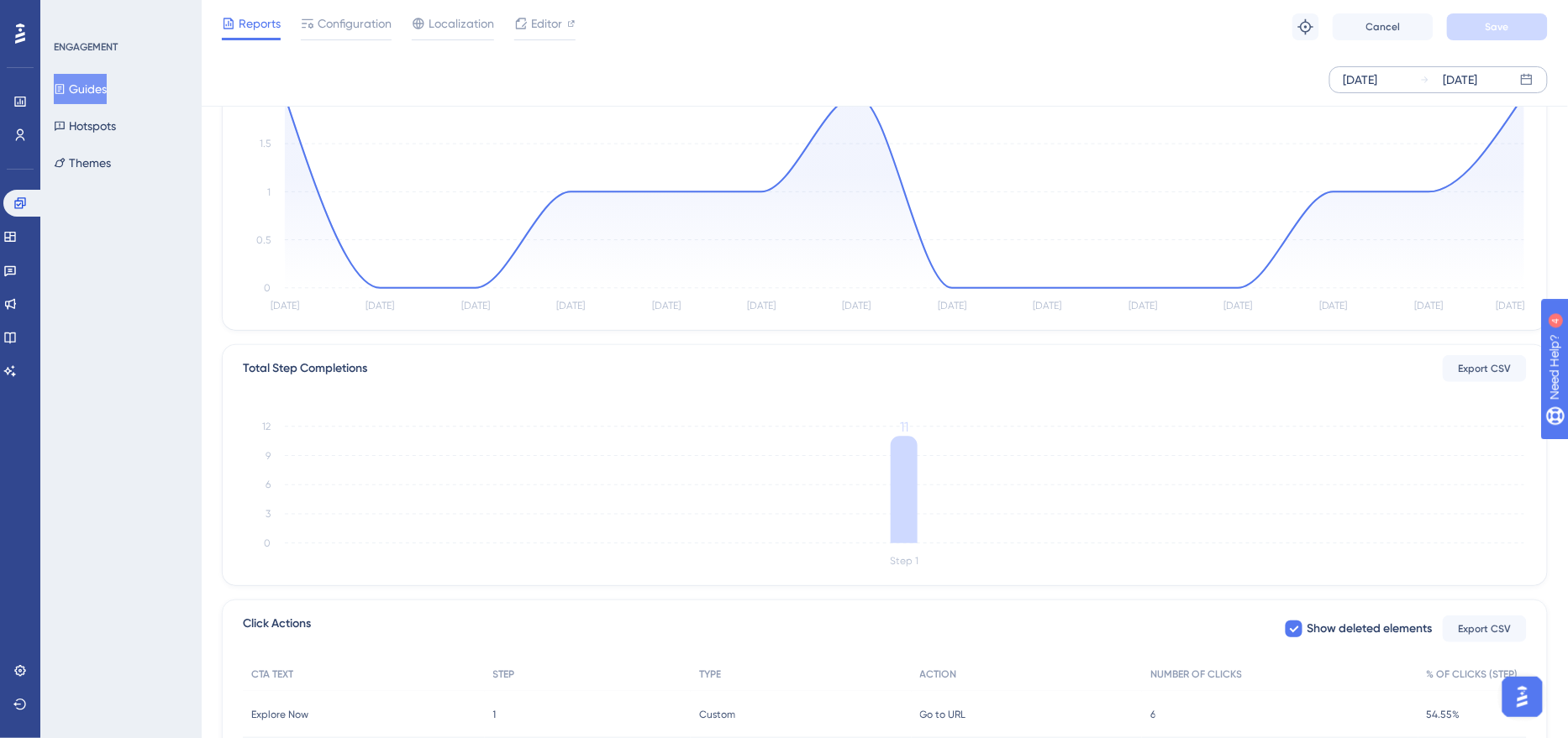
scroll to position [325, 0]
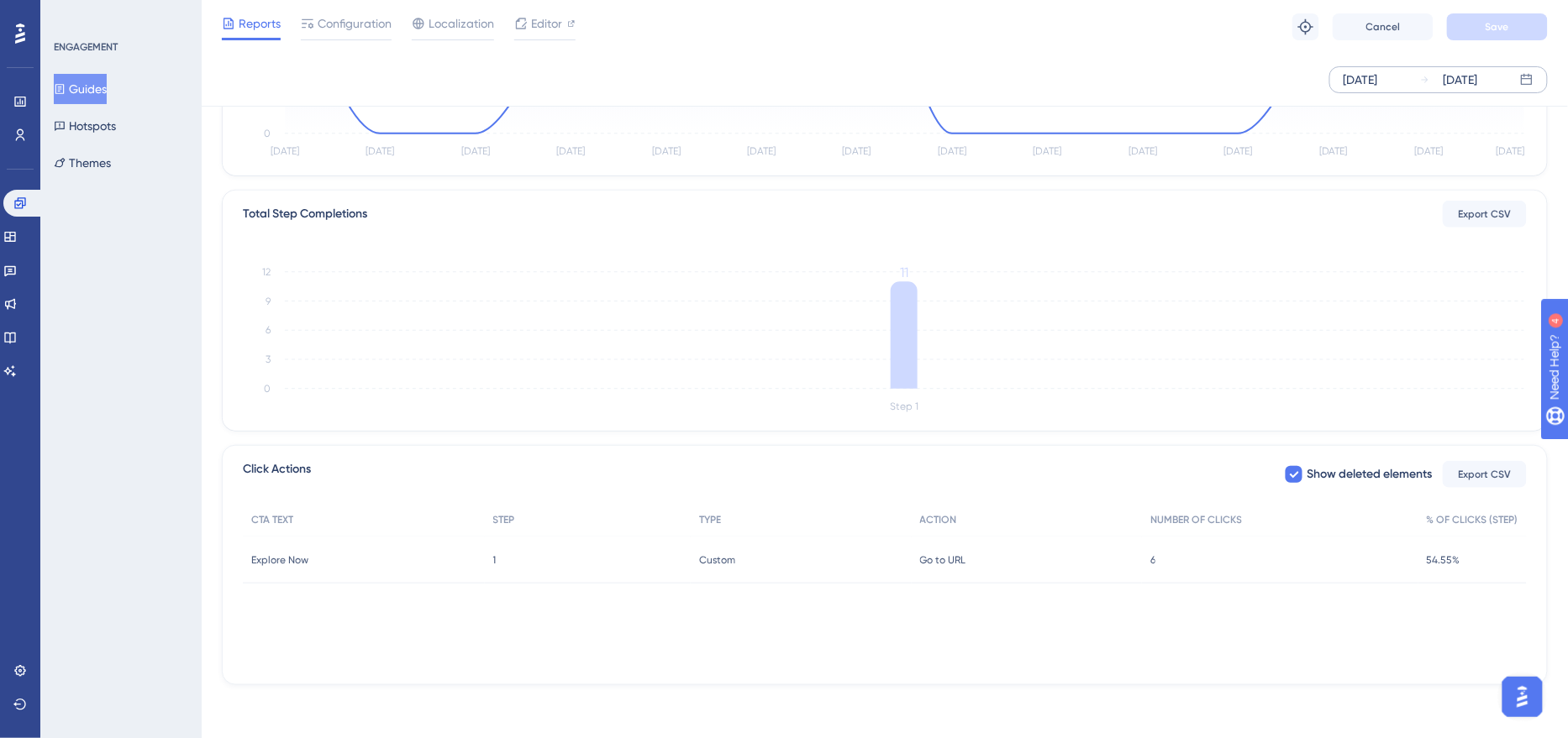
click at [1139, 553] on div "Go to URL Go to URL" at bounding box center [1027, 560] width 231 height 47
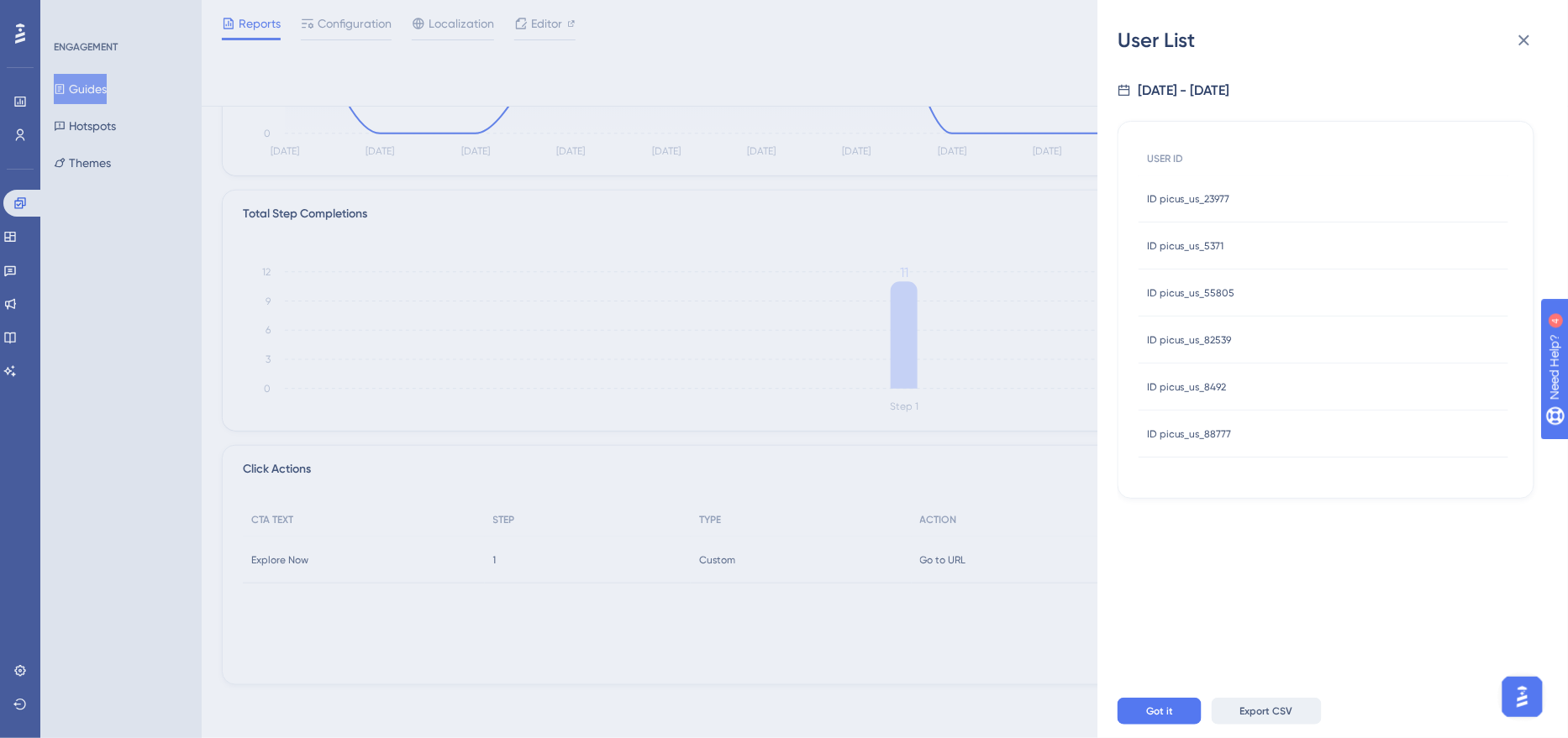
click at [1267, 714] on span "Export CSV" at bounding box center [1267, 711] width 53 height 13
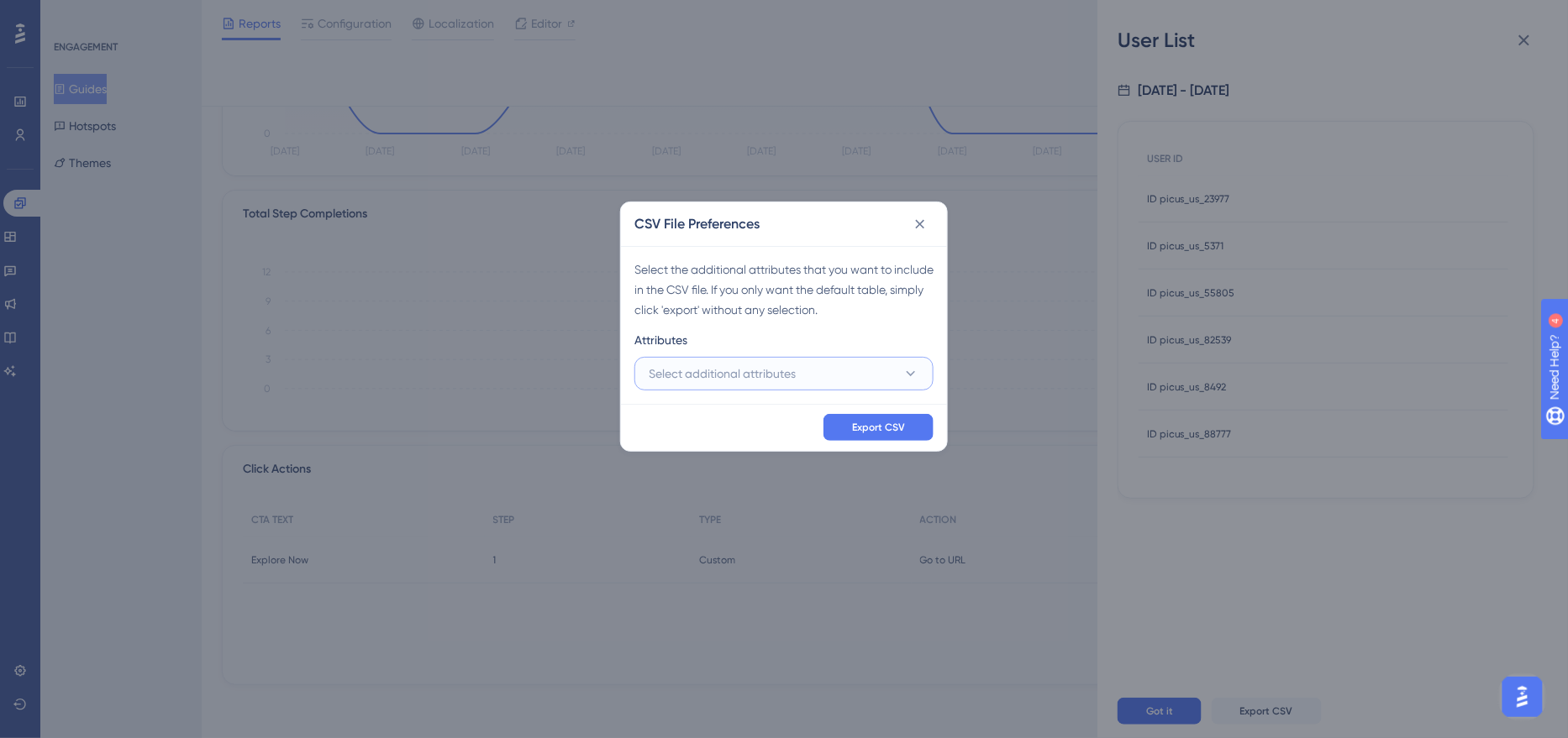
click at [800, 375] on button "Select additional attributes" at bounding box center [784, 374] width 299 height 34
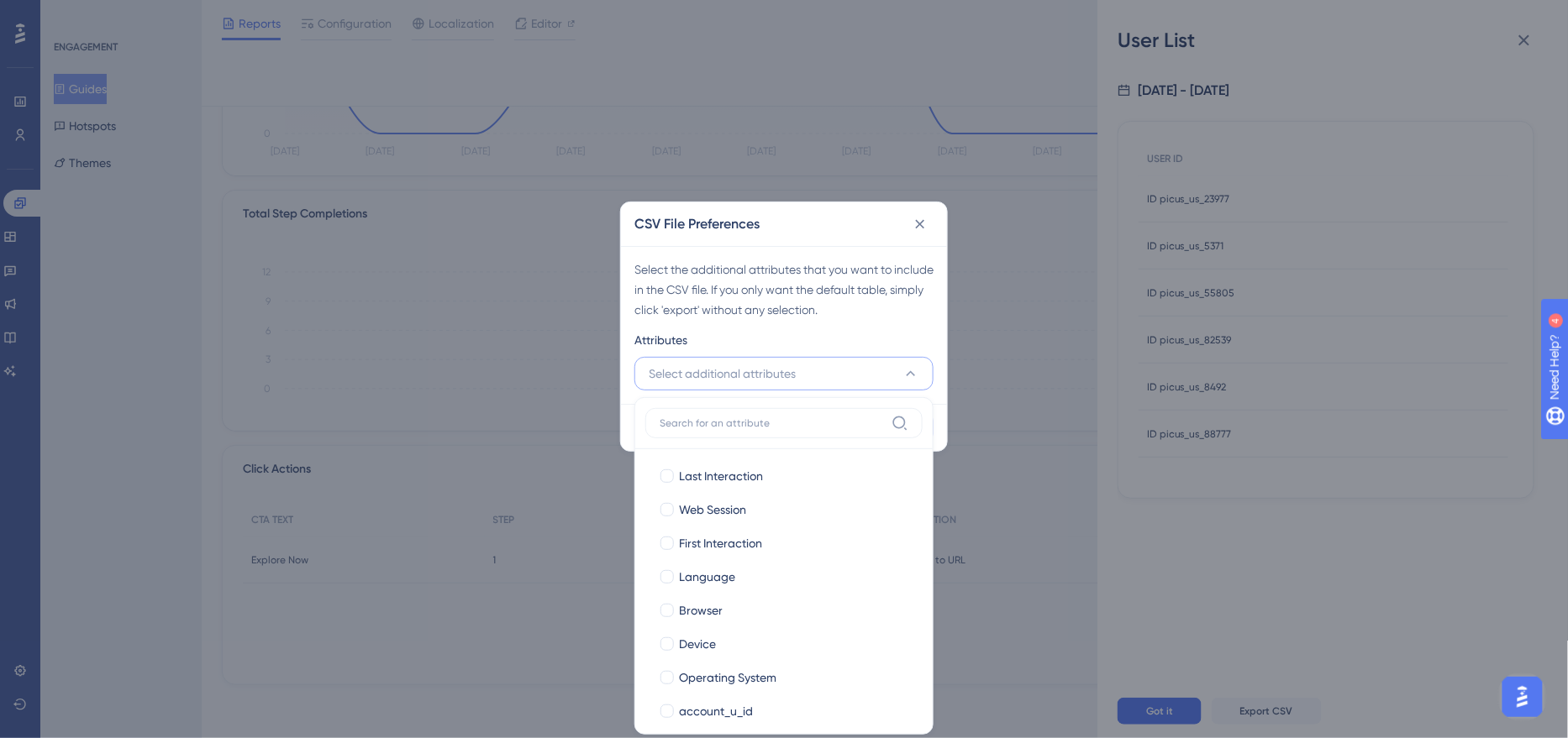
click at [815, 340] on div "Attributes" at bounding box center [784, 343] width 299 height 27
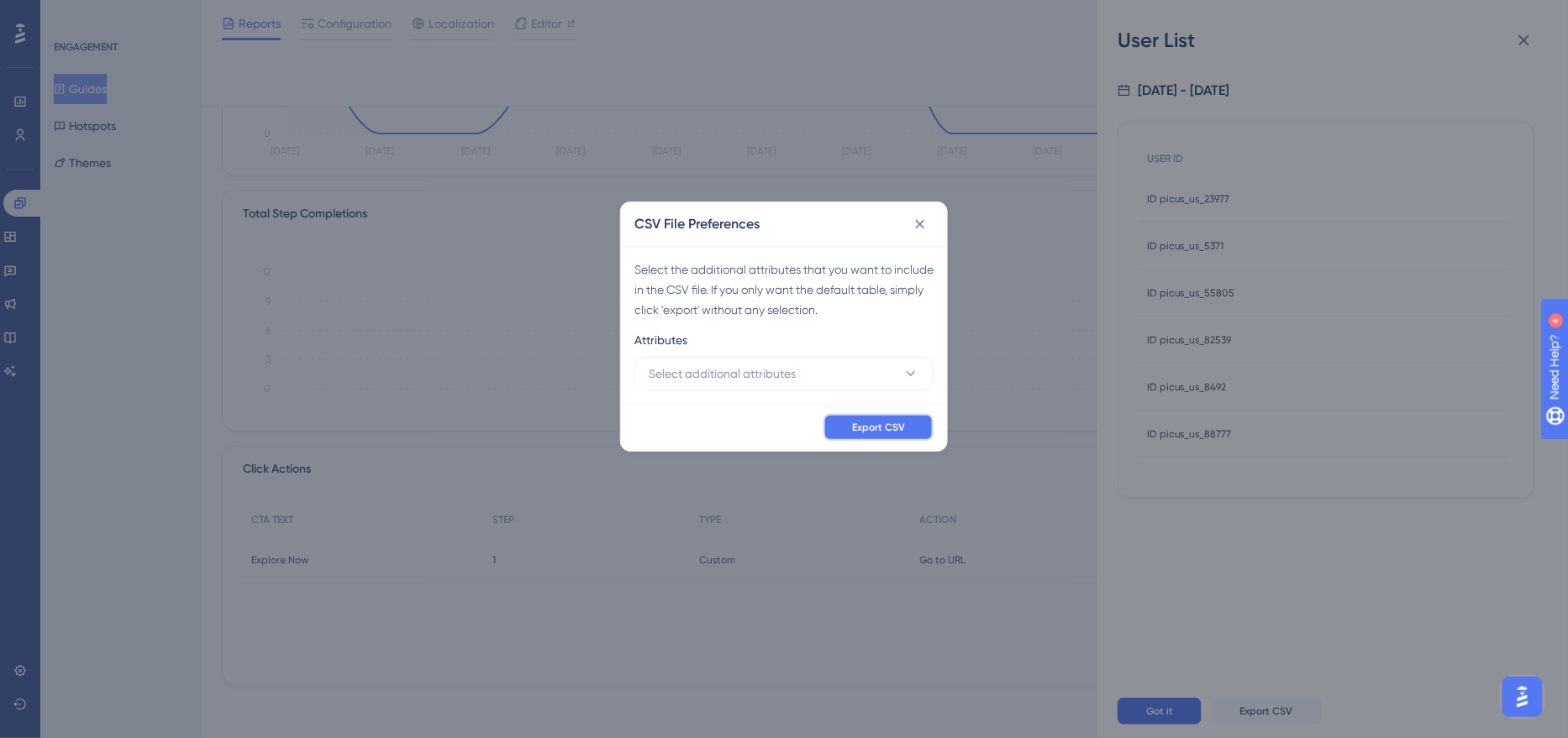
click at [896, 417] on button "Export CSV" at bounding box center [879, 428] width 110 height 27
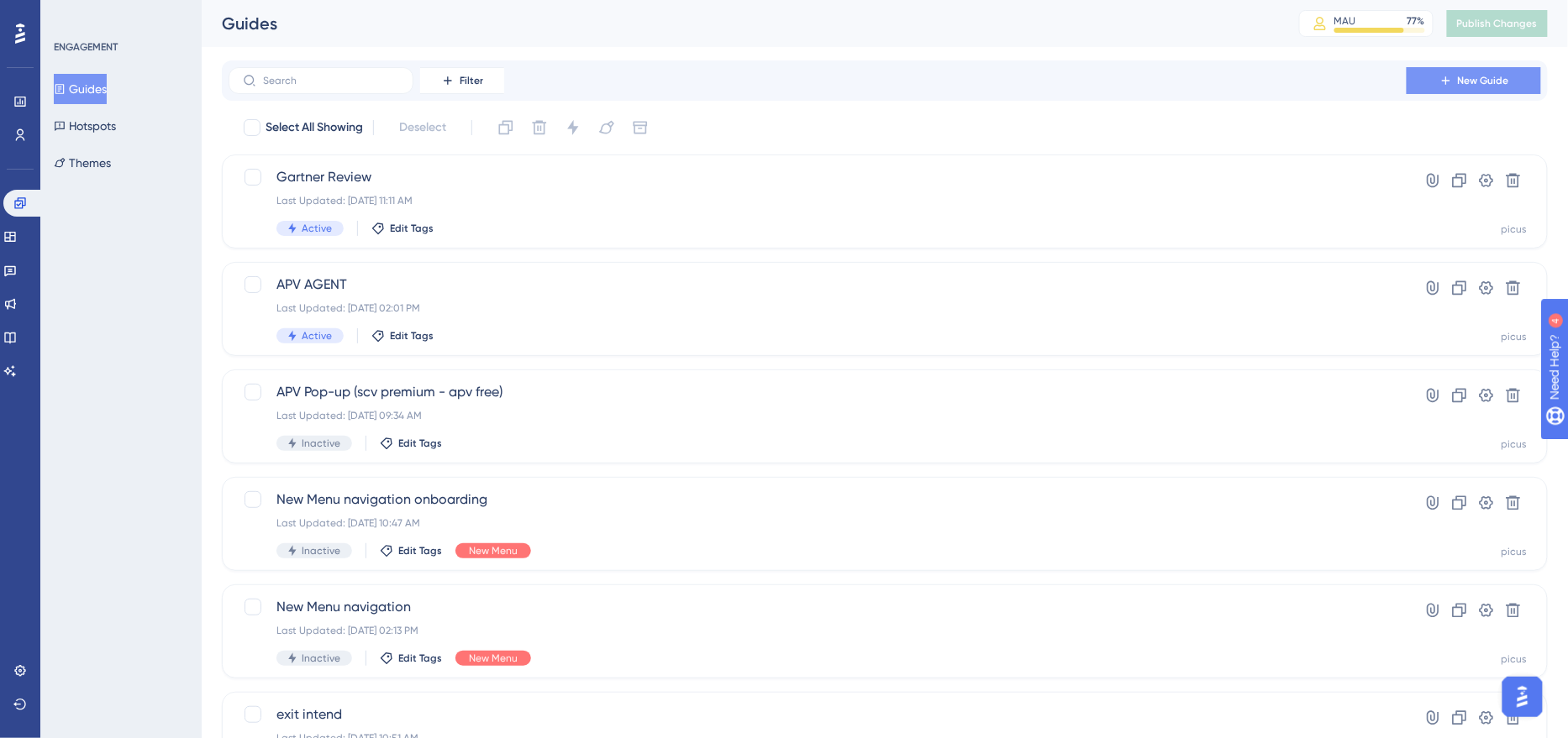
click at [1457, 91] on button "New Guide" at bounding box center [1473, 81] width 134 height 27
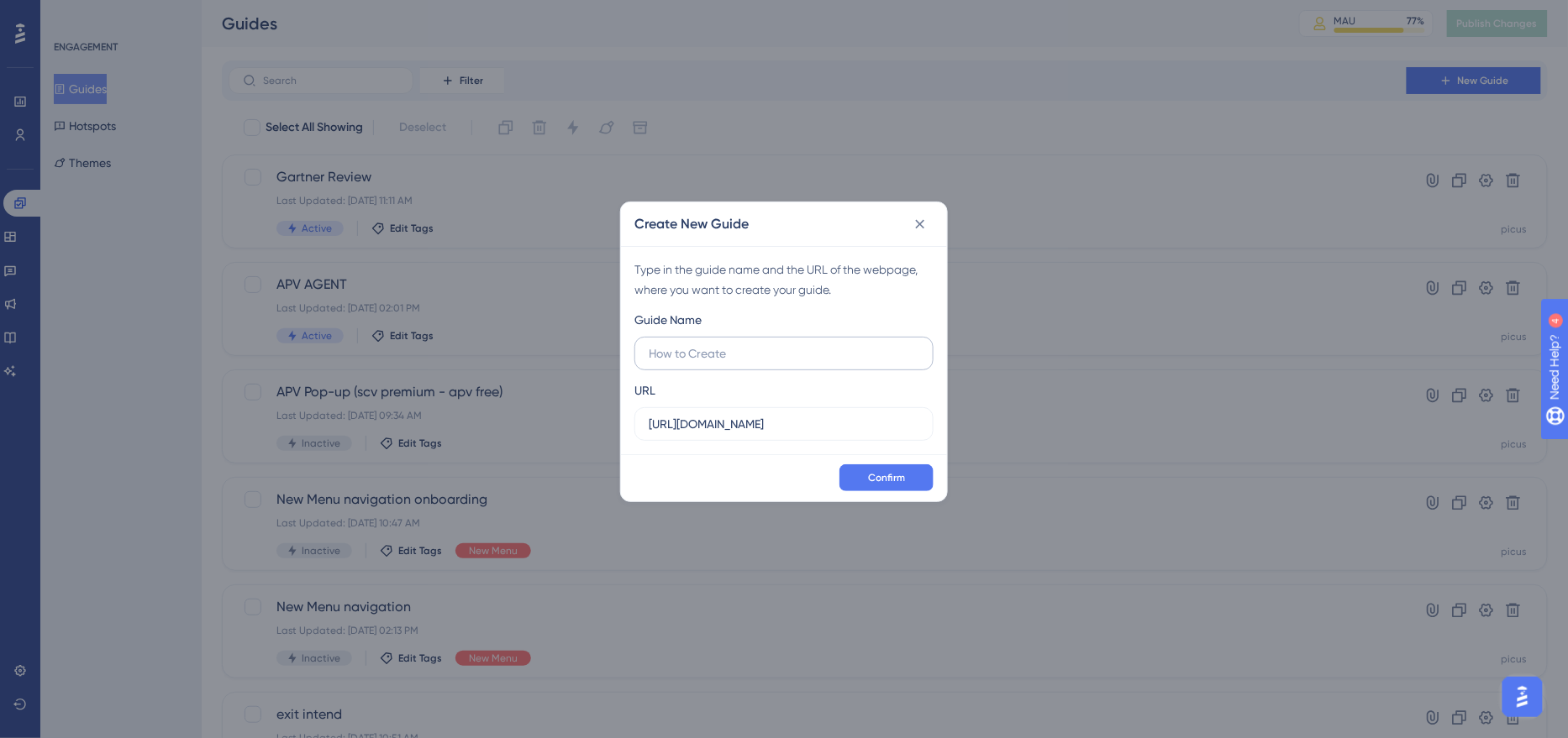
click at [682, 356] on input "text" at bounding box center [784, 353] width 271 height 19
type input "g2 deneme"
click at [917, 469] on button "Confirm" at bounding box center [887, 478] width 95 height 27
